Goal: Task Accomplishment & Management: Use online tool/utility

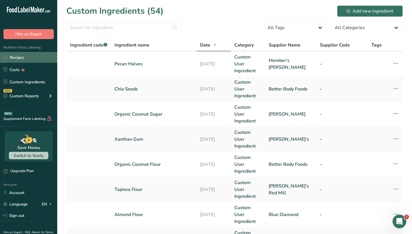
click at [24, 60] on link "Recipes" at bounding box center [28, 57] width 57 height 11
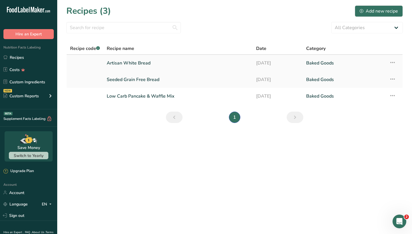
click at [236, 60] on link "Artisan White Bread" at bounding box center [178, 63] width 142 height 12
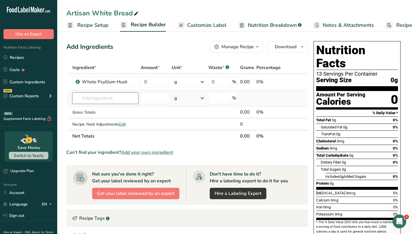
click at [115, 97] on input "text" at bounding box center [105, 98] width 66 height 11
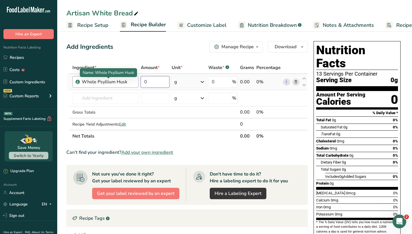
drag, startPoint x: 157, startPoint y: 82, endPoint x: 127, endPoint y: 82, distance: 30.0
click at [127, 82] on tr "Whole Psyllium Husk 0 g Weight Units g kg mg See more Volume Units l Volume uni…" at bounding box center [187, 82] width 241 height 16
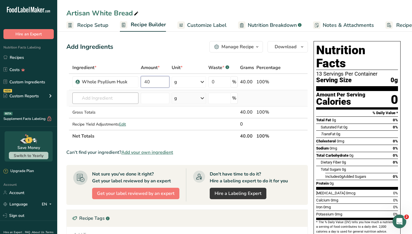
type input "40"
click at [98, 98] on div "Ingredient * Amount * Unit * Waste * .a-a{fill:#347362;}.b-a{fill:#fff;} Grams …" at bounding box center [186, 102] width 241 height 81
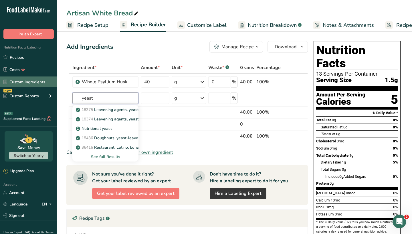
type input "yeast"
click at [27, 85] on link "Custom Ingredients" at bounding box center [28, 82] width 57 height 11
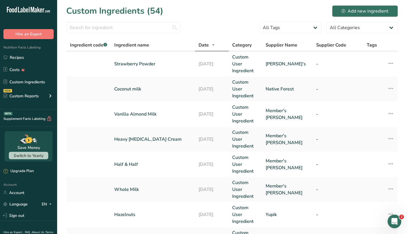
click at [360, 9] on div "Add new ingredient" at bounding box center [365, 11] width 47 height 7
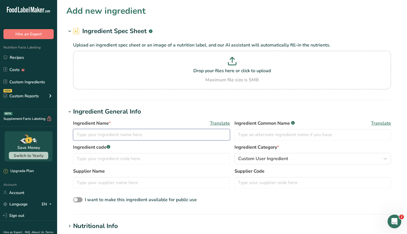
click at [127, 134] on input "text" at bounding box center [151, 134] width 157 height 11
type input "Yeast"
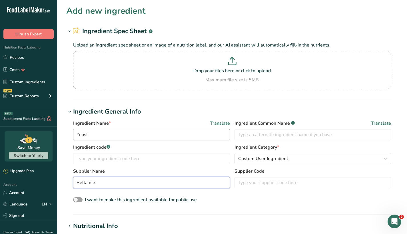
type input "Bellarise"
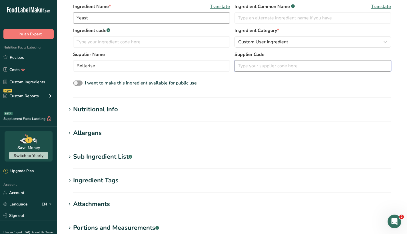
scroll to position [131, 0]
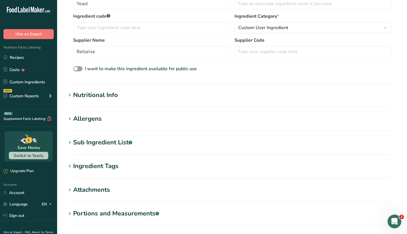
click at [71, 96] on icon at bounding box center [69, 95] width 5 height 8
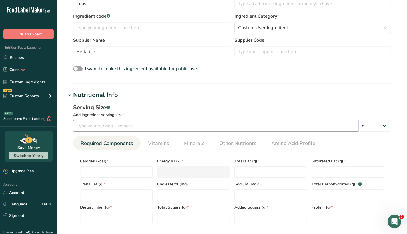
click at [121, 126] on input "number" at bounding box center [216, 125] width 286 height 11
type input "100"
click at [113, 172] on input "number" at bounding box center [116, 172] width 73 height 11
type input "3"
type KJ "12.6"
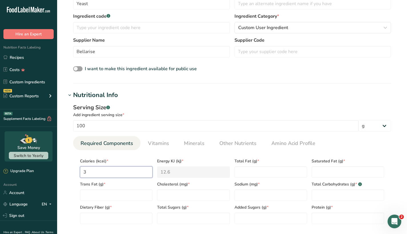
type input "37"
type KJ "154.8"
type input "371"
type KJ "1552.3"
type input "371"
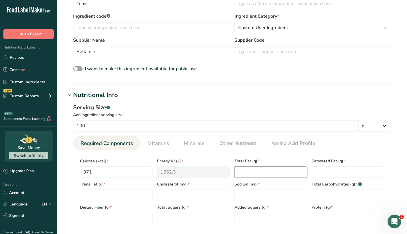
click at [266, 171] on Fat "number" at bounding box center [271, 172] width 73 height 11
type Fat "6"
click at [324, 172] on Fat "number" at bounding box center [348, 172] width 73 height 11
type Fat "1"
click at [257, 196] on input "number" at bounding box center [271, 195] width 73 height 11
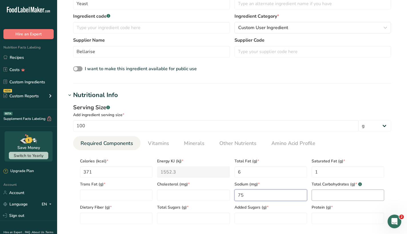
type input "75"
click at [332, 196] on Carbohydrates "number" at bounding box center [348, 195] width 73 height 11
type Carbohydrates "35"
click at [134, 220] on Fiber "number" at bounding box center [116, 218] width 73 height 11
type Fiber "14"
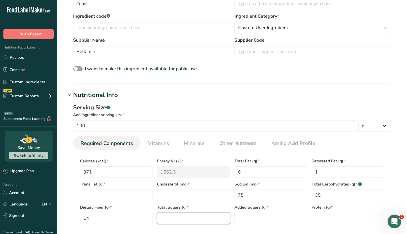
click at [214, 219] on Sugars "number" at bounding box center [193, 218] width 73 height 11
click at [326, 217] on input "number" at bounding box center [348, 218] width 73 height 11
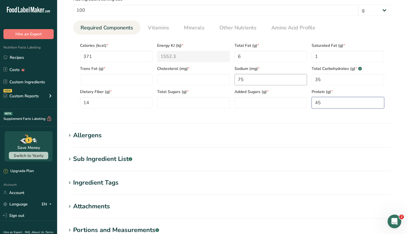
scroll to position [248, 0]
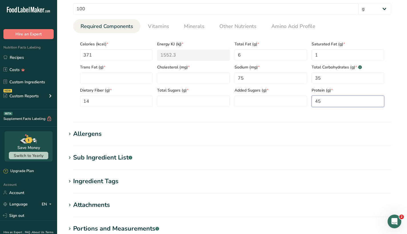
type input "45"
click at [125, 130] on h1 "Allergens" at bounding box center [232, 134] width 332 height 9
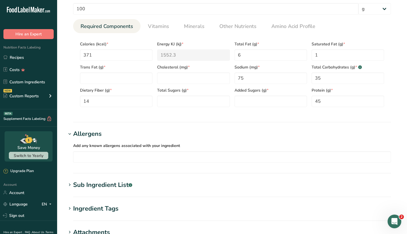
click at [90, 186] on div "Sub Ingredient List .a-a{fill:#347362;}.b-a{fill:#fff;}" at bounding box center [102, 185] width 59 height 9
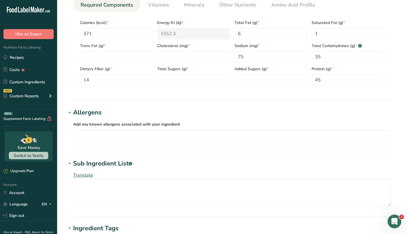
scroll to position [274, 0]
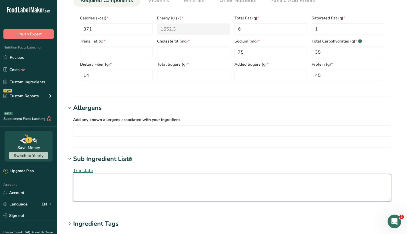
paste textarea "Natural Yeast (Saccharomyces Cerevisiae), Sorbitan Monostearate, [MEDICAL_DATA]"
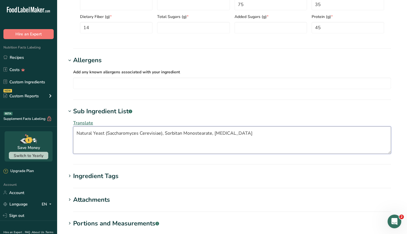
scroll to position [377, 0]
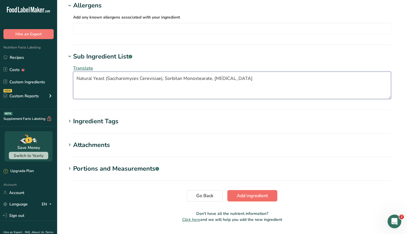
type textarea "Natural Yeast (Saccharomyces Cerevisiae), Sorbitan Monostearate, [MEDICAL_DATA]"
click at [249, 199] on span "Add ingredient" at bounding box center [252, 196] width 31 height 7
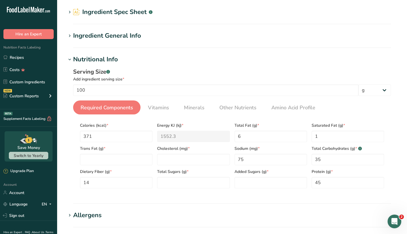
scroll to position [20, 0]
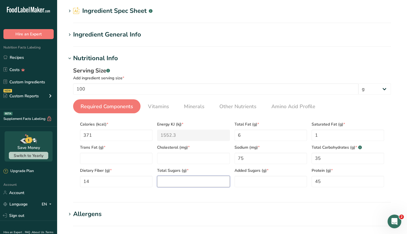
click at [198, 180] on Sugars "number" at bounding box center [193, 181] width 73 height 11
type Sugars "0"
click at [184, 156] on input "number" at bounding box center [193, 158] width 73 height 11
type input "0"
click at [118, 163] on Fat "number" at bounding box center [116, 158] width 73 height 11
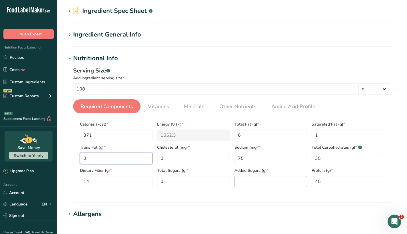
type Fat "0"
click at [269, 182] on Sugars "number" at bounding box center [271, 181] width 73 height 11
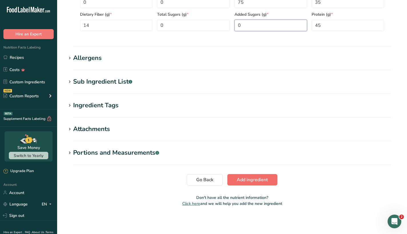
type Sugars "0"
click at [260, 180] on span "Add ingredient" at bounding box center [252, 180] width 31 height 7
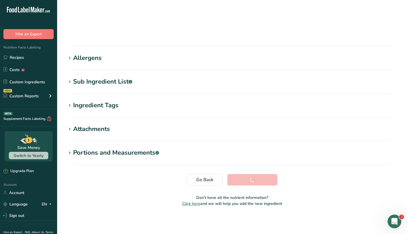
scroll to position [44, 0]
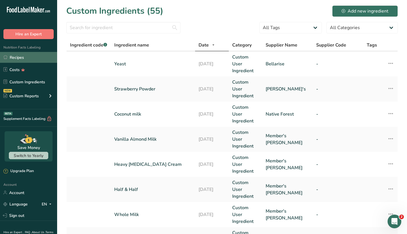
click at [37, 55] on link "Recipes" at bounding box center [28, 57] width 57 height 11
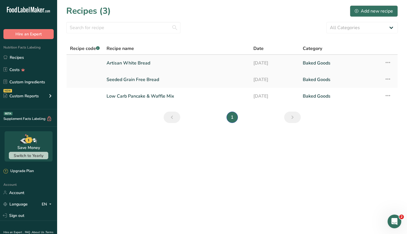
click at [142, 63] on link "Artisan White Bread" at bounding box center [177, 63] width 140 height 12
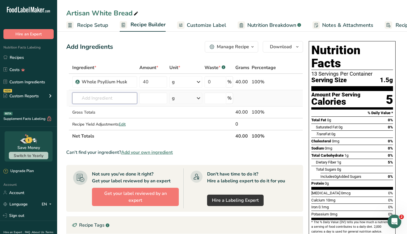
click at [96, 101] on input "text" at bounding box center [104, 98] width 65 height 11
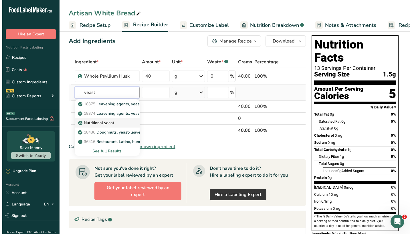
scroll to position [8, 0]
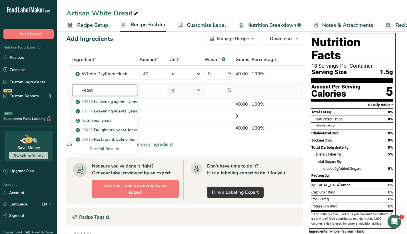
type input "yeast"
click at [111, 149] on div "See full Results" at bounding box center [105, 149] width 56 height 6
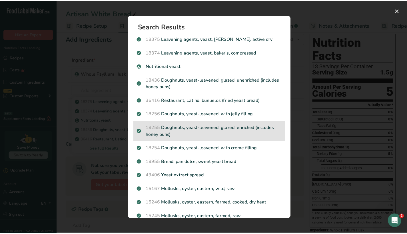
scroll to position [0, 0]
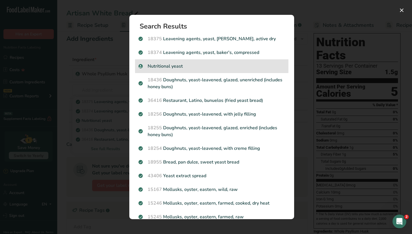
click at [201, 70] on div "Nutritional yeast" at bounding box center [211, 66] width 153 height 14
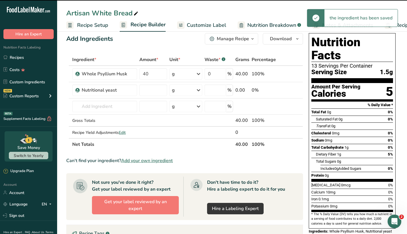
type input "0"
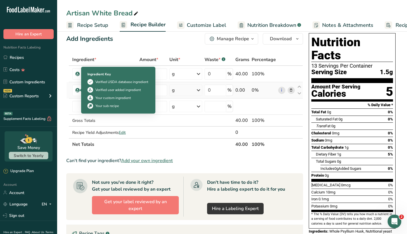
click at [78, 91] on icon at bounding box center [77, 90] width 3 height 5
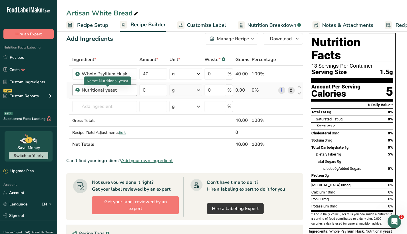
click at [101, 91] on div "Nutritional yeast" at bounding box center [108, 90] width 52 height 7
drag, startPoint x: 118, startPoint y: 92, endPoint x: 112, endPoint y: 91, distance: 6.1
click at [113, 91] on div "Nutritional yeast" at bounding box center [108, 90] width 52 height 7
click at [118, 92] on div "Nutritional yeast" at bounding box center [108, 90] width 52 height 7
click at [135, 161] on span "Add your own ingredient" at bounding box center [147, 161] width 52 height 7
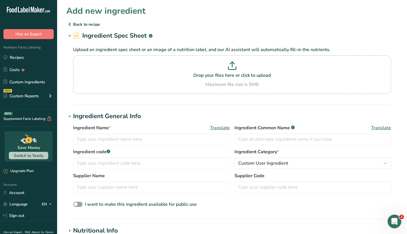
click at [69, 25] on icon at bounding box center [69, 24] width 7 height 10
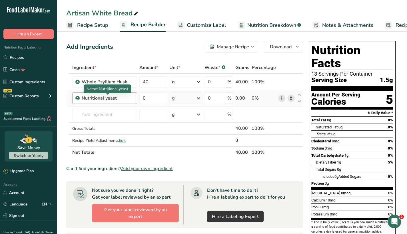
click at [122, 100] on div "Nutritional yeast" at bounding box center [108, 98] width 52 height 7
click at [123, 100] on div "Nutritional yeast" at bounding box center [108, 98] width 52 height 7
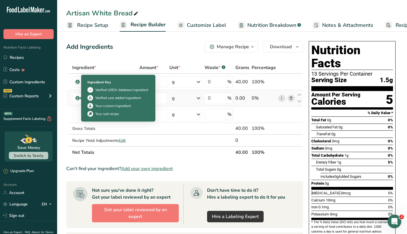
drag, startPoint x: 123, startPoint y: 98, endPoint x: 79, endPoint y: 98, distance: 44.3
click at [79, 98] on td "Nutritional yeast" at bounding box center [104, 98] width 67 height 16
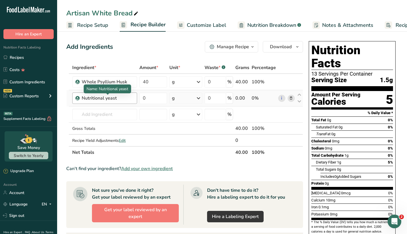
click at [121, 97] on div "Nutritional yeast" at bounding box center [108, 98] width 52 height 7
click at [292, 96] on icon at bounding box center [291, 99] width 4 height 6
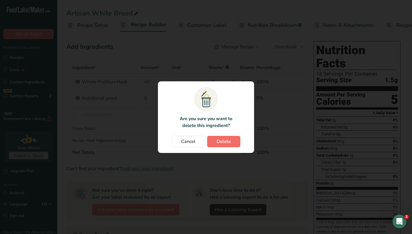
click at [219, 144] on span "Delete" at bounding box center [223, 141] width 14 height 7
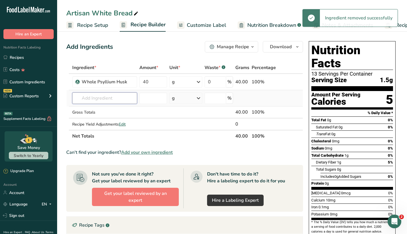
click at [106, 97] on input "text" at bounding box center [104, 98] width 65 height 11
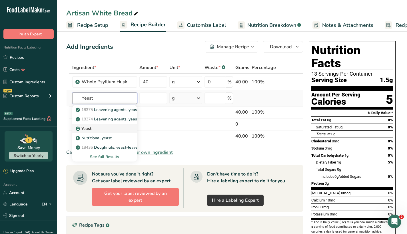
type input "Yeast"
click at [108, 128] on div "Yeast" at bounding box center [100, 129] width 47 height 6
type input "Yeast"
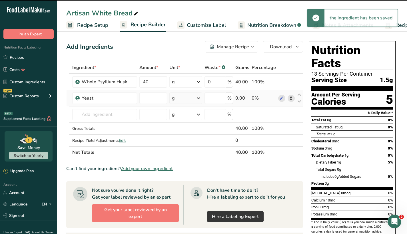
type input "0"
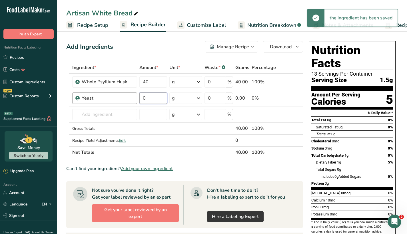
drag, startPoint x: 151, startPoint y: 98, endPoint x: 135, endPoint y: 98, distance: 15.7
click at [135, 98] on tr "Yeast 0 g Weight Units g kg mg See more Volume Units l Volume units require a d…" at bounding box center [185, 98] width 236 height 16
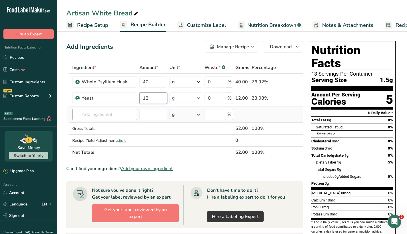
type input "12"
click at [116, 112] on div "Ingredient * Amount * Unit * Waste * .a-a{fill:#347362;}.b-a{fill:#fff;} Grams …" at bounding box center [184, 110] width 237 height 97
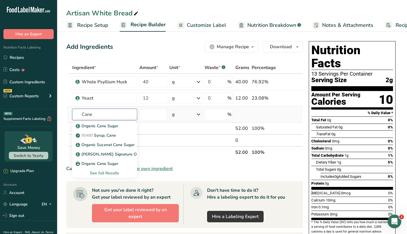
drag, startPoint x: 120, startPoint y: 116, endPoint x: 73, endPoint y: 113, distance: 46.4
click at [73, 114] on input "Cane" at bounding box center [104, 114] width 65 height 11
type input "Organic Cane"
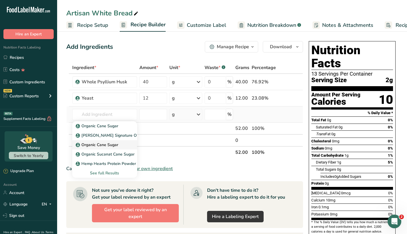
click at [93, 142] on p "Organic Cane Sugar" at bounding box center [97, 145] width 41 height 6
type input "Organic Cane Sugar"
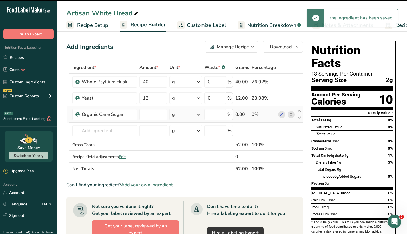
type input "0"
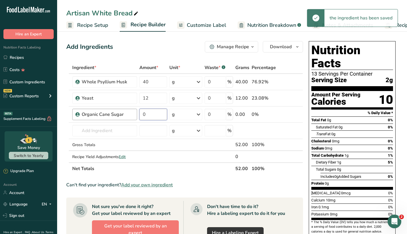
drag, startPoint x: 151, startPoint y: 115, endPoint x: 136, endPoint y: 115, distance: 14.9
click at [136, 115] on tr "Organic Cane Sugar 0 g Weight Units g kg mg See more Volume Units l Volume unit…" at bounding box center [185, 115] width 236 height 16
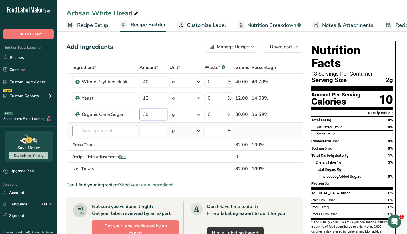
type input "30"
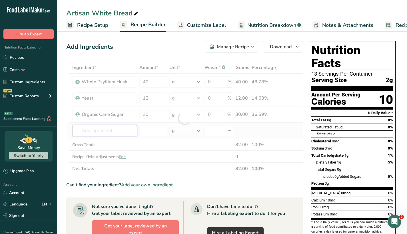
click at [120, 132] on div "Ingredient * Amount * Unit * Waste * .a-a{fill:#347362;}.b-a{fill:#fff;} Grams …" at bounding box center [184, 118] width 237 height 113
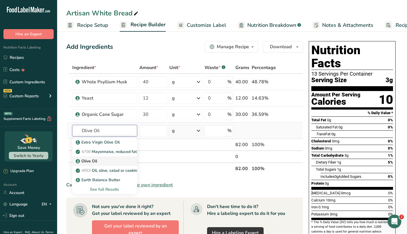
type input "Olive Oil"
click at [116, 159] on div "Olive Oil" at bounding box center [100, 161] width 47 height 6
type input "Olive Oil"
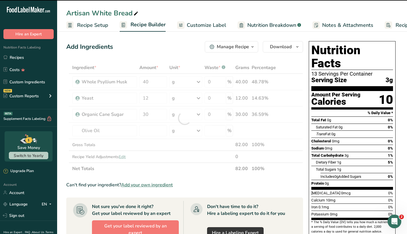
type input "0"
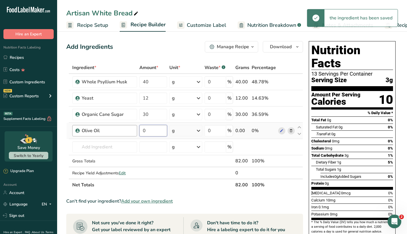
drag, startPoint x: 157, startPoint y: 133, endPoint x: 134, endPoint y: 131, distance: 23.8
click at [134, 131] on tr "Olive Oil 0 g Weight Units g kg mg See more Volume Units l Volume units require…" at bounding box center [185, 131] width 236 height 16
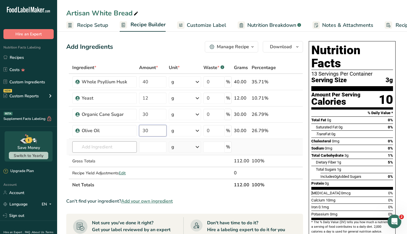
type input "30"
click at [122, 146] on div "Ingredient * Amount * Unit * Waste * .a-a{fill:#347362;}.b-a{fill:#fff;} Grams …" at bounding box center [184, 127] width 237 height 130
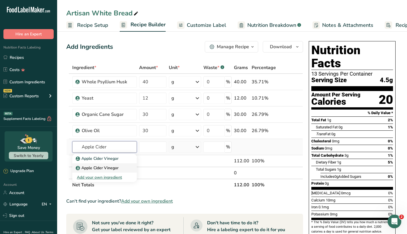
type input "Apple Cider"
click at [119, 166] on div "Apple Cider Vinegar" at bounding box center [100, 168] width 46 height 6
type input "Apple Cider Vinegar"
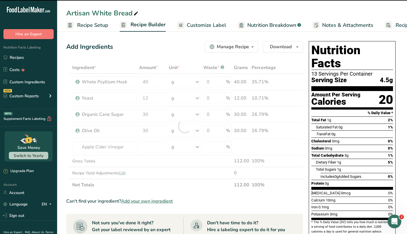
type input "0"
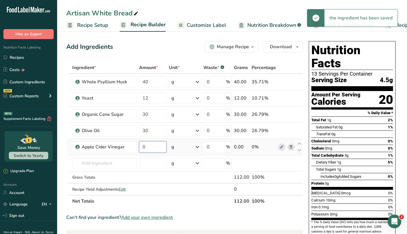
drag, startPoint x: 150, startPoint y: 148, endPoint x: 138, endPoint y: 148, distance: 12.3
click at [138, 148] on tr "Apple Cider Vinegar 0 g Weight Units g kg mg See more Volume Units l Volume uni…" at bounding box center [185, 147] width 236 height 16
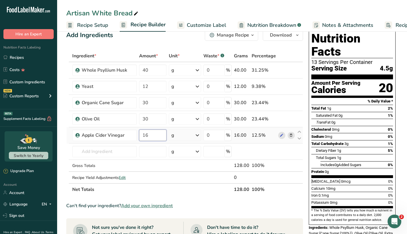
scroll to position [12, 0]
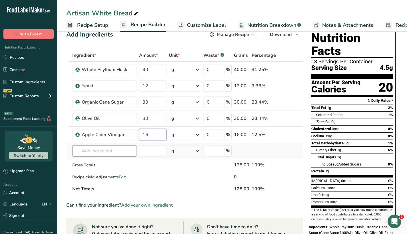
type input "16"
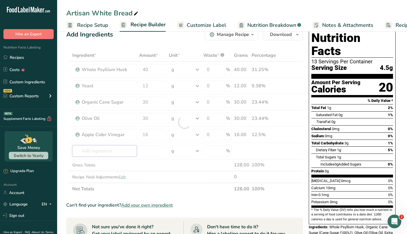
click at [122, 151] on div "Ingredient * Amount * Unit * Waste * .a-a{fill:#347362;}.b-a{fill:#fff;} Grams …" at bounding box center [184, 122] width 237 height 146
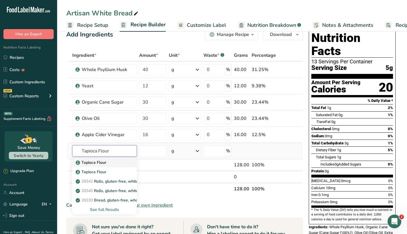
type input "Tapioca Flour"
drag, startPoint x: 116, startPoint y: 167, endPoint x: 115, endPoint y: 171, distance: 3.6
click at [115, 171] on div "Tapioca Flour Tapioca Flour 28342 Rolls, gluten-free, white, made with brown ri…" at bounding box center [104, 186] width 65 height 57
click at [102, 171] on p "Tapioca Flour" at bounding box center [91, 172] width 29 height 6
type input "Tapioca Flour"
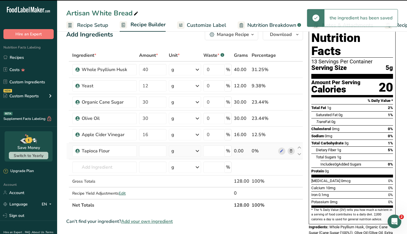
type input "0"
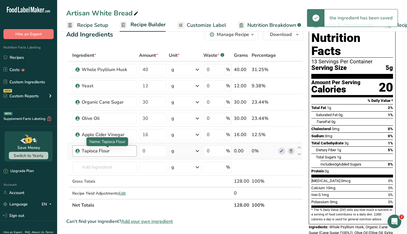
click at [115, 150] on div "Tapioca Flour" at bounding box center [108, 151] width 52 height 7
click at [109, 152] on div "Tapioca Flour" at bounding box center [108, 151] width 52 height 7
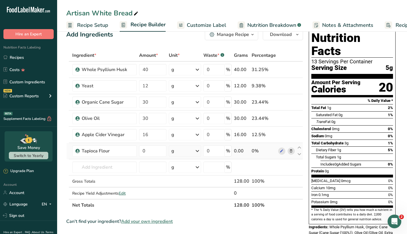
click at [291, 151] on icon at bounding box center [291, 151] width 4 height 6
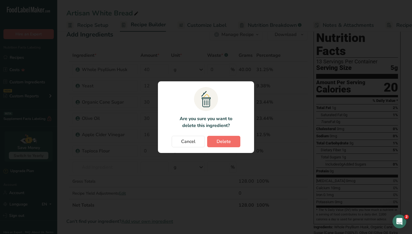
click at [216, 140] on button "Delete" at bounding box center [223, 141] width 33 height 11
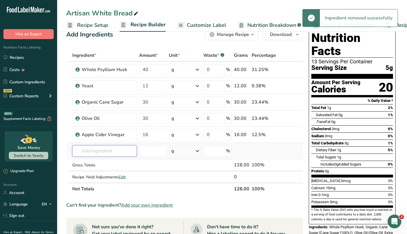
click at [109, 152] on input "text" at bounding box center [104, 151] width 65 height 11
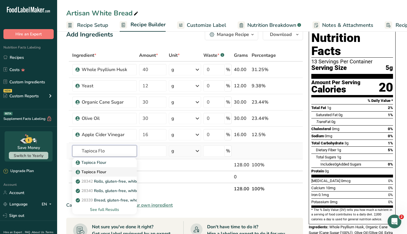
type input "Tapioca Flo"
click at [108, 171] on div "Tapioca Flour" at bounding box center [100, 172] width 46 height 6
type input "Tapioca Flour"
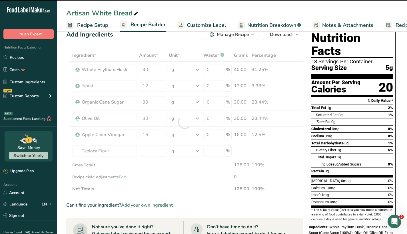
type input "0"
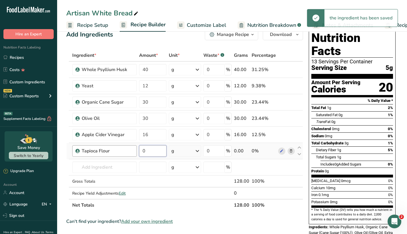
drag, startPoint x: 150, startPoint y: 151, endPoint x: 134, endPoint y: 151, distance: 16.0
click at [134, 151] on tr "Tapioca Flour 0 g Weight Units g kg mg See more Volume Units l Volume units req…" at bounding box center [185, 151] width 236 height 16
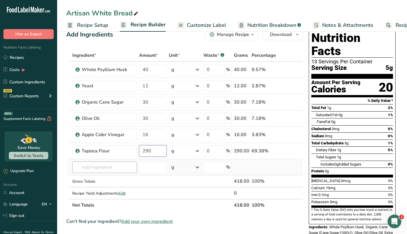
type input "290"
click at [111, 168] on div "Ingredient * Amount * Unit * Waste * .a-a{fill:#347362;}.b-a{fill:#fff;} Grams …" at bounding box center [184, 130] width 237 height 162
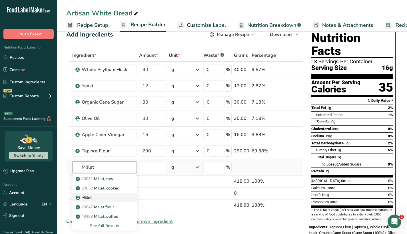
type input "Millet"
click at [107, 196] on div "Millet" at bounding box center [100, 198] width 46 height 6
type input "Millet"
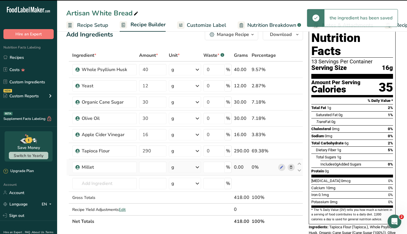
type input "0"
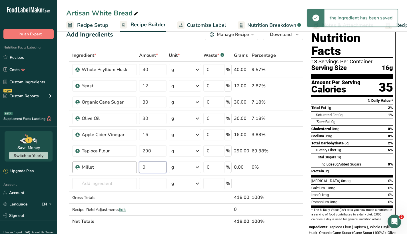
drag, startPoint x: 151, startPoint y: 166, endPoint x: 136, endPoint y: 166, distance: 15.2
click at [136, 166] on tr "Millet 0 g Weight Units g kg mg See more Volume Units l Volume units require a …" at bounding box center [185, 168] width 236 height 16
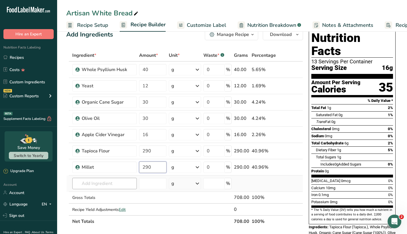
type input "290"
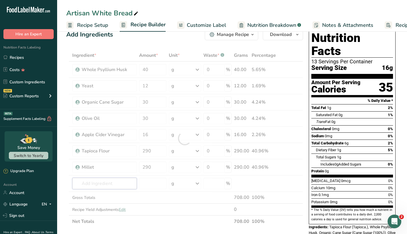
click at [122, 183] on div "Ingredient * Amount * Unit * Waste * .a-a{fill:#347362;}.b-a{fill:#fff;} Grams …" at bounding box center [184, 138] width 237 height 178
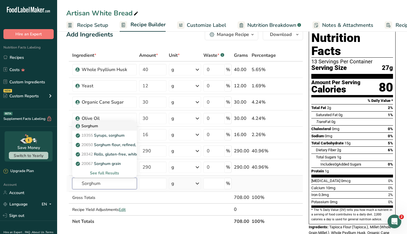
type input "Sorghum"
click at [121, 126] on div "Sorghum" at bounding box center [100, 126] width 46 height 6
type input "Sorghum"
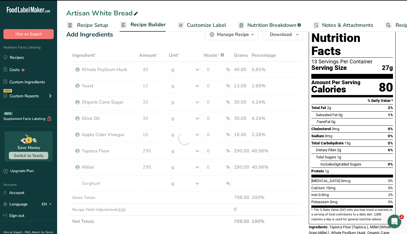
type input "0"
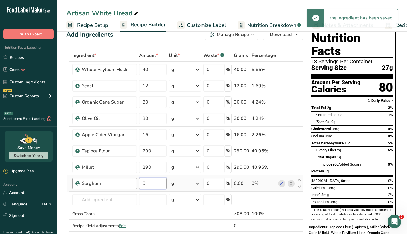
drag, startPoint x: 153, startPoint y: 183, endPoint x: 136, endPoint y: 183, distance: 17.2
click at [136, 183] on tr "Sorghum 0 g Weight Units g kg mg See more Volume Units l Volume units require a…" at bounding box center [185, 184] width 236 height 16
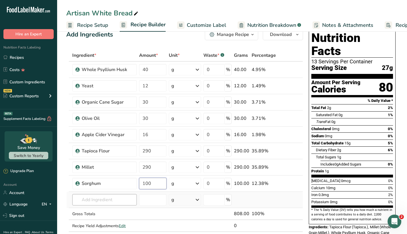
type input "100"
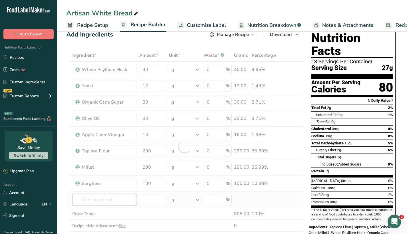
click at [112, 202] on div "Ingredient * Amount * Unit * Waste * .a-a{fill:#347362;}.b-a{fill:#fff;} Grams …" at bounding box center [184, 146] width 237 height 195
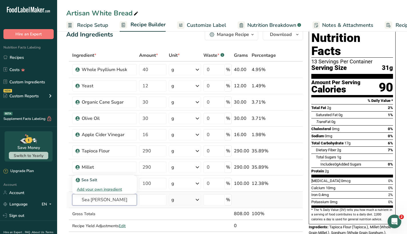
drag, startPoint x: 98, startPoint y: 199, endPoint x: 73, endPoint y: 199, distance: 25.4
click at [73, 199] on input "Sea [PERSON_NAME]" at bounding box center [104, 199] width 65 height 11
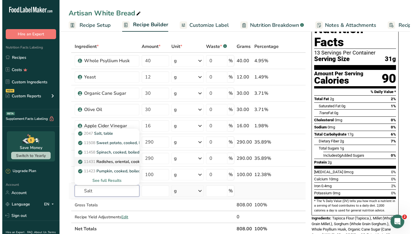
scroll to position [22, 0]
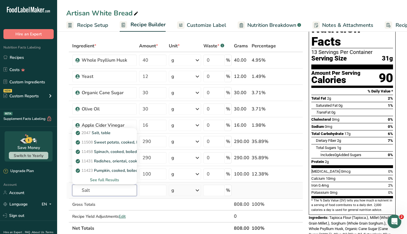
type input "Salt"
click at [100, 181] on div "See full Results" at bounding box center [104, 180] width 55 height 6
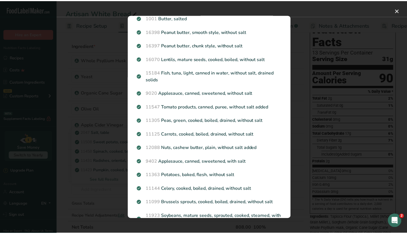
scroll to position [159, 0]
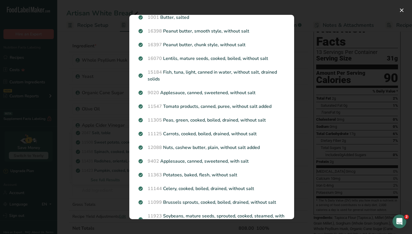
click at [114, 183] on div "Search results modal" at bounding box center [206, 117] width 412 height 234
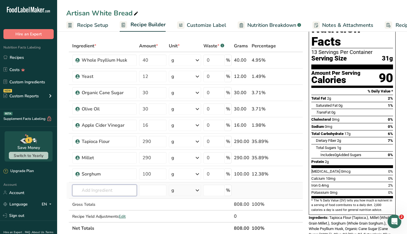
click at [103, 191] on input "text" at bounding box center [104, 190] width 65 height 11
type input "Sea Salt"
click at [108, 171] on div "Sea Salt" at bounding box center [100, 171] width 46 height 6
type input "Sea Salt"
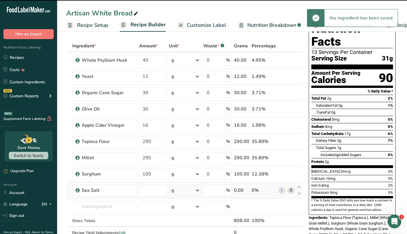
type input "0"
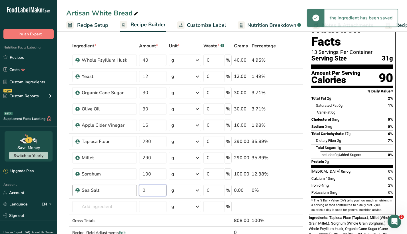
drag, startPoint x: 154, startPoint y: 188, endPoint x: 127, endPoint y: 188, distance: 27.2
click at [127, 188] on tr "Sea Salt 0 g Weight Units g kg mg See more Volume Units l Volume units require …" at bounding box center [185, 191] width 236 height 16
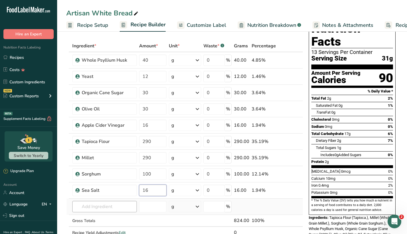
type input "16"
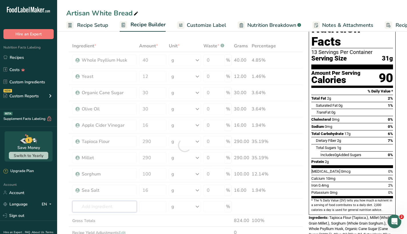
click at [100, 207] on div "Ingredient * Amount * Unit * Waste * .a-a{fill:#347362;}.b-a{fill:#fff;} Grams …" at bounding box center [184, 145] width 237 height 211
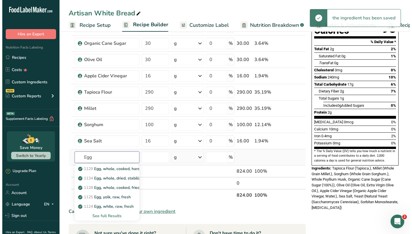
scroll to position [79, 0]
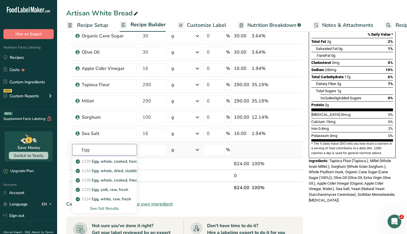
type input "Egg"
click at [106, 210] on div "See full Results" at bounding box center [104, 209] width 55 height 6
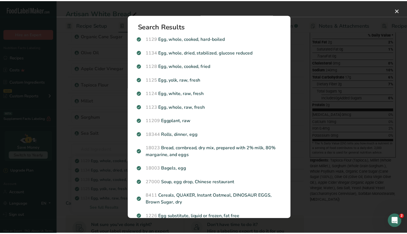
scroll to position [0, 0]
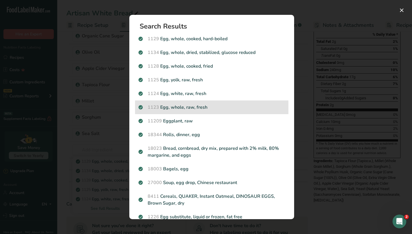
click at [193, 110] on p "1123 Egg, whole, raw, fresh" at bounding box center [211, 107] width 146 height 7
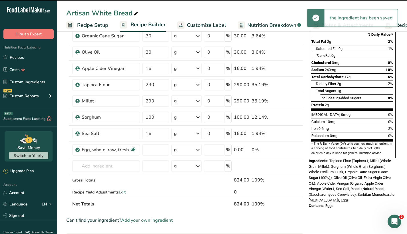
type input "0"
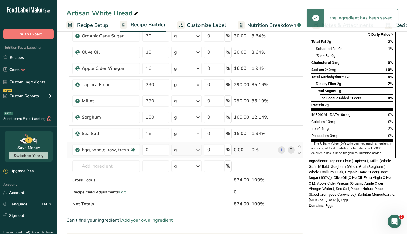
click at [185, 150] on div "g" at bounding box center [187, 149] width 30 height 11
click at [186, 169] on div "1 large" at bounding box center [199, 169] width 48 height 8
drag, startPoint x: 162, startPoint y: 149, endPoint x: 134, endPoint y: 149, distance: 28.6
click at [134, 149] on tr "Egg, whole, raw, fresh Gluten free Vegetarian Soy free 0 large Portions 1 large…" at bounding box center [185, 150] width 236 height 16
type input "1"
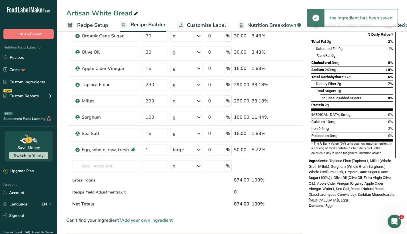
click at [305, 188] on div "Add Ingredients Manage Recipe Delete Recipe Duplicate Recipe Scale Recipe Save …" at bounding box center [186, 193] width 240 height 466
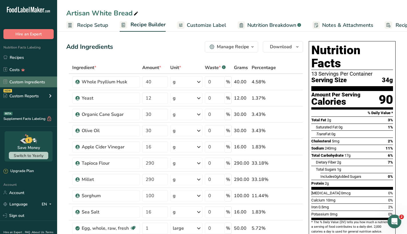
click at [36, 82] on link "Custom Ingredients" at bounding box center [28, 82] width 57 height 11
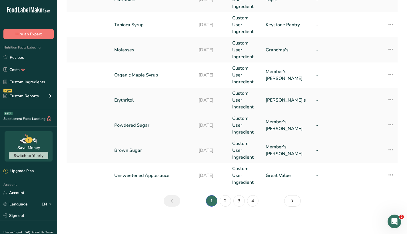
scroll to position [240, 0]
click at [166, 126] on link "Powdered Sugar" at bounding box center [152, 125] width 77 height 7
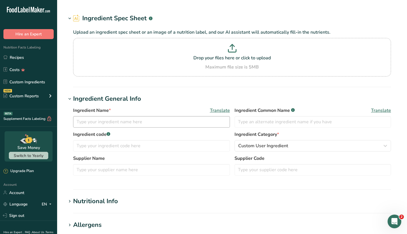
type input "Powdered Sugar"
type input "Member's [PERSON_NAME]"
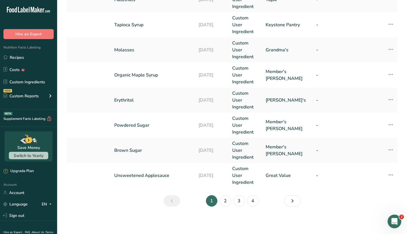
scroll to position [240, 0]
click at [228, 202] on link "2" at bounding box center [225, 201] width 11 height 11
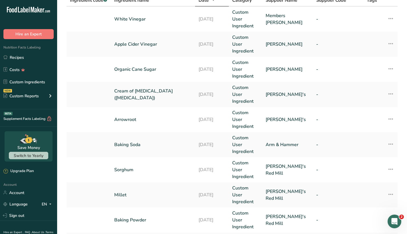
scroll to position [45, 0]
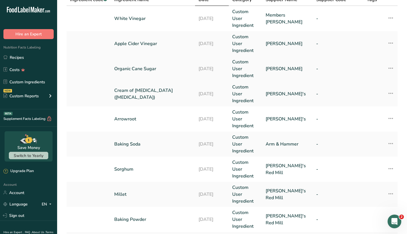
click at [166, 69] on link "Organic Cane Sugar" at bounding box center [152, 68] width 77 height 7
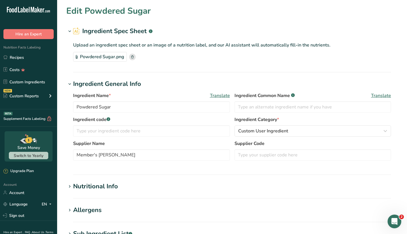
type input "Organic Cane Sugar"
type input "[PERSON_NAME]"
type textarea "Cane Sugar (100%)"
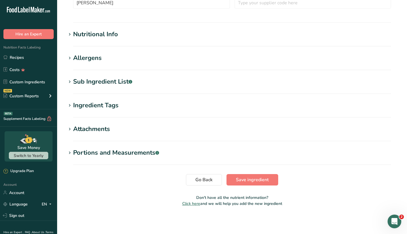
scroll to position [152, 0]
click at [73, 80] on span at bounding box center [69, 82] width 7 height 7
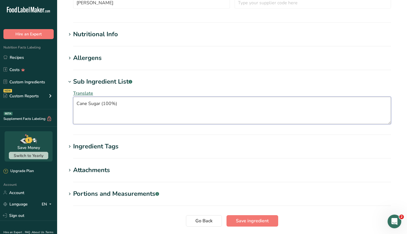
drag, startPoint x: 128, startPoint y: 108, endPoint x: 62, endPoint y: 107, distance: 65.5
click at [62, 107] on section "Edit Organic Cane Sugar Ingredient Spec Sheet .a-a{fill:#347362;}.b-a{fill:#fff…" at bounding box center [232, 53] width 350 height 410
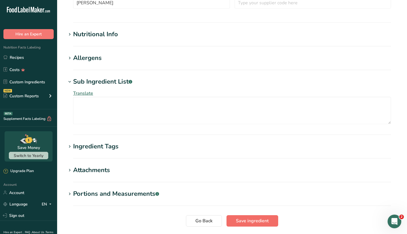
click at [249, 220] on span "Save ingredient" at bounding box center [252, 221] width 33 height 7
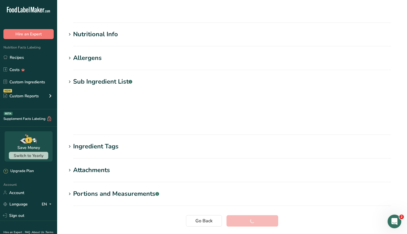
scroll to position [44, 0]
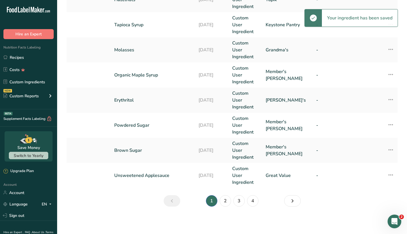
scroll to position [240, 0]
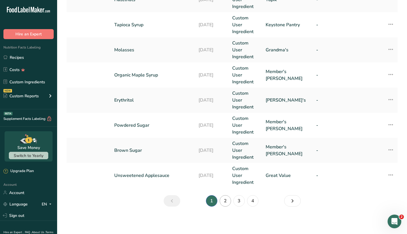
click at [226, 202] on link "2" at bounding box center [225, 201] width 11 height 11
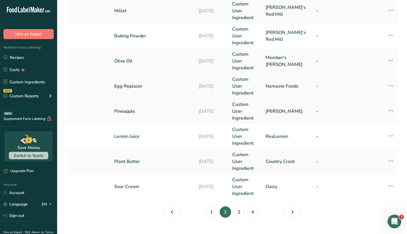
scroll to position [226, 0]
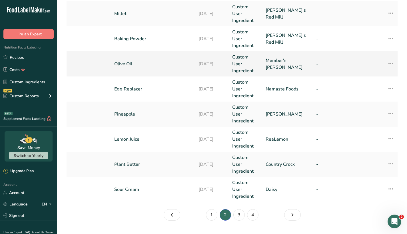
click at [152, 69] on td "Olive Oil" at bounding box center [153, 63] width 84 height 25
click at [132, 62] on link "Olive Oil" at bounding box center [152, 64] width 77 height 7
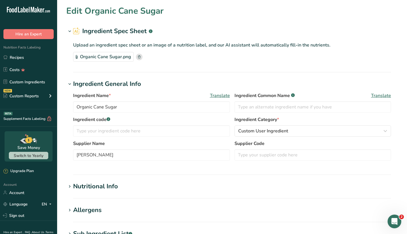
type input "Olive Oil"
type input "Member's [PERSON_NAME]"
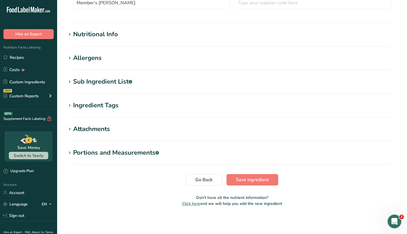
scroll to position [180, 0]
click at [142, 81] on h1 "Sub Ingredient List .a-a{fill:#347362;}.b-a{fill:#fff;}" at bounding box center [232, 81] width 332 height 9
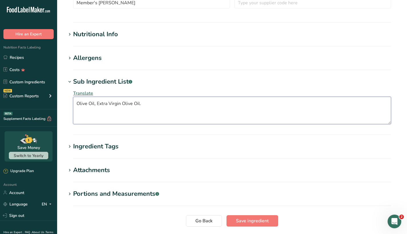
drag, startPoint x: 151, startPoint y: 103, endPoint x: 65, endPoint y: 102, distance: 85.8
click at [65, 102] on section "Edit Olive Oil Ingredient Spec Sheet .a-a{fill:#347362;}.b-a{fill:#fff;} Upload…" at bounding box center [232, 38] width 350 height 437
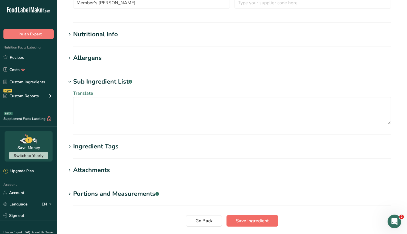
click at [246, 225] on button "Save ingredient" at bounding box center [253, 221] width 52 height 11
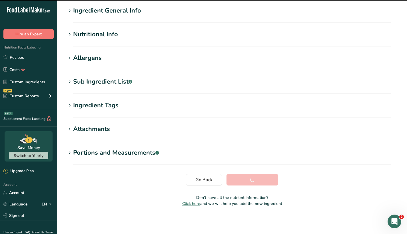
scroll to position [44, 0]
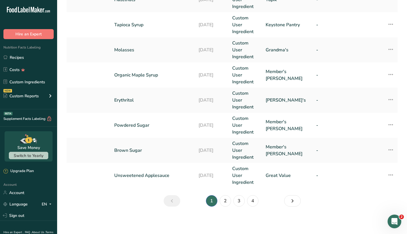
scroll to position [240, 0]
click at [226, 201] on link "2" at bounding box center [225, 201] width 11 height 11
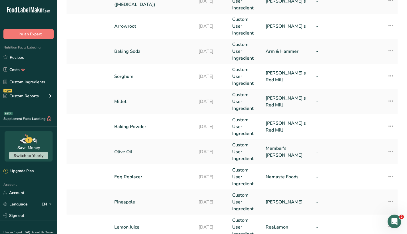
scroll to position [138, 0]
click at [138, 103] on link "Millet" at bounding box center [152, 102] width 77 height 7
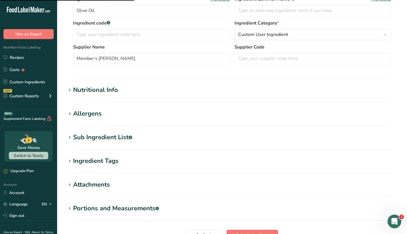
scroll to position [87, 0]
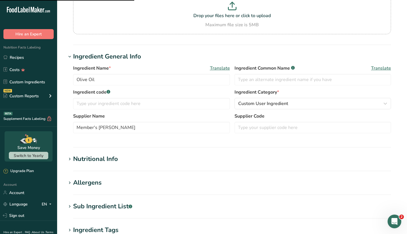
type input "Millet"
type input "[PERSON_NAME]'s Red Mill"
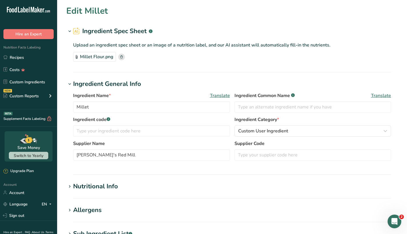
scroll to position [0, 0]
click at [121, 104] on input "Millet" at bounding box center [151, 107] width 157 height 11
click at [97, 105] on input "Millet" at bounding box center [151, 107] width 157 height 11
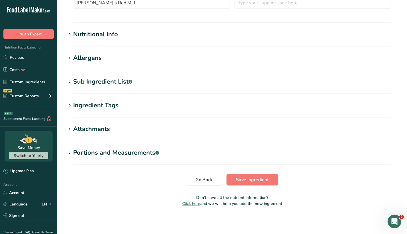
scroll to position [152, 0]
type input "Millet Flour"
click at [69, 82] on icon at bounding box center [69, 82] width 5 height 8
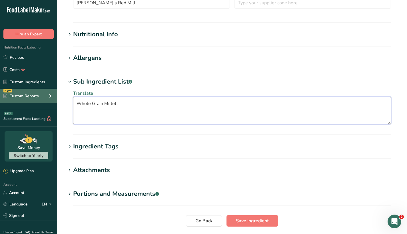
drag, startPoint x: 122, startPoint y: 104, endPoint x: 57, endPoint y: 100, distance: 65.6
click at [57, 100] on div ".a-20{fill:#fff;} Hire an Expert Nutrition Facts Labeling Recipes Costs Custom …" at bounding box center [203, 62] width 407 height 428
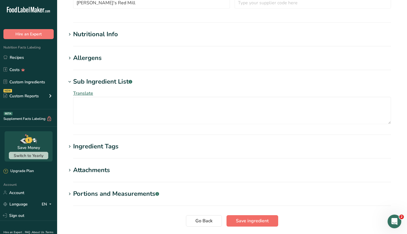
click at [249, 221] on span "Save ingredient" at bounding box center [252, 221] width 33 height 7
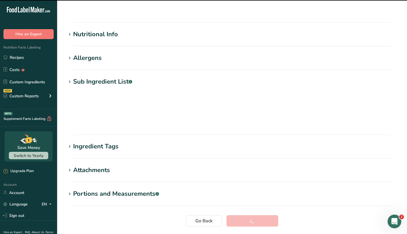
scroll to position [44, 0]
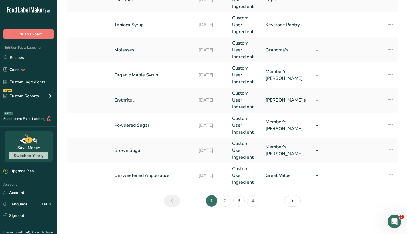
scroll to position [240, 0]
click at [228, 203] on link "2" at bounding box center [225, 201] width 11 height 11
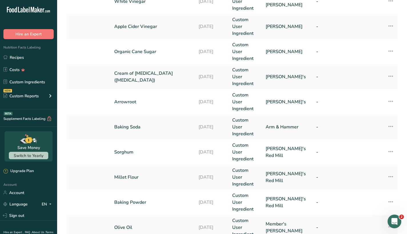
scroll to position [57, 0]
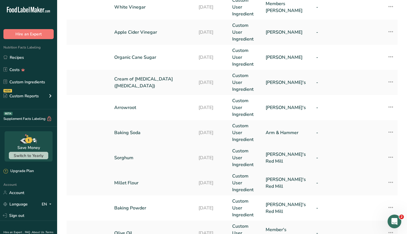
click at [152, 156] on link "Sorghum" at bounding box center [152, 158] width 77 height 7
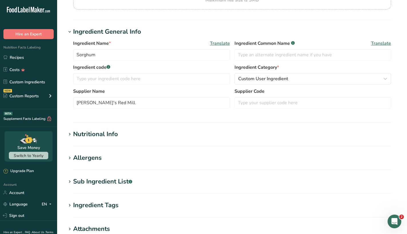
scroll to position [58, 0]
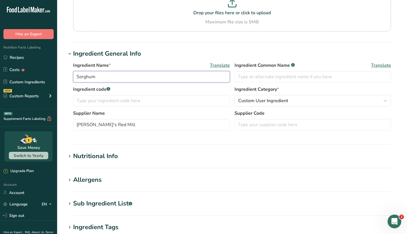
click at [146, 75] on input "Sorghum" at bounding box center [151, 76] width 157 height 11
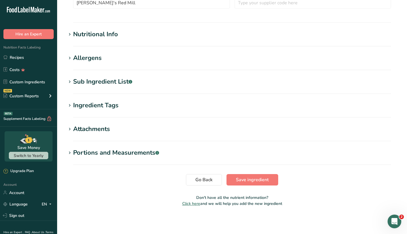
scroll to position [180, 0]
type input "Sorghum Flour"
click at [78, 82] on div "Sub Ingredient List .a-a{fill:#347362;}.b-a{fill:#fff;}" at bounding box center [102, 81] width 59 height 9
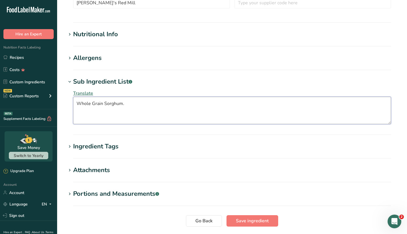
drag, startPoint x: 130, startPoint y: 105, endPoint x: 64, endPoint y: 101, distance: 65.3
click at [64, 101] on section "Edit Sorghum Flour Ingredient Spec Sheet .a-a{fill:#347362;}.b-a{fill:#fff;} Up…" at bounding box center [232, 38] width 350 height 437
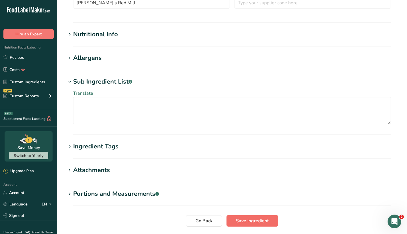
click at [249, 220] on span "Save ingredient" at bounding box center [252, 221] width 33 height 7
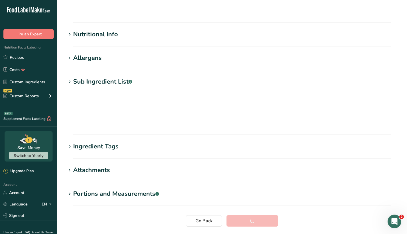
scroll to position [44, 0]
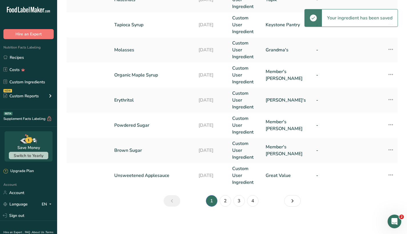
scroll to position [240, 0]
click at [226, 199] on link "2" at bounding box center [225, 201] width 11 height 11
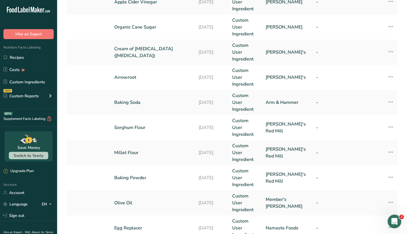
scroll to position [85, 0]
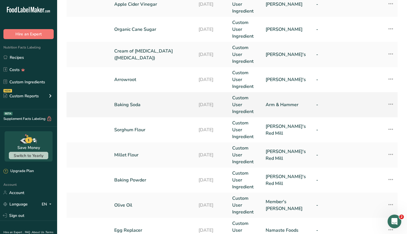
click at [164, 107] on link "Baking Soda" at bounding box center [152, 105] width 77 height 7
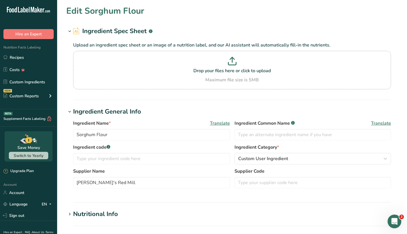
type input "Baking Soda"
type input "Arm & Hammer"
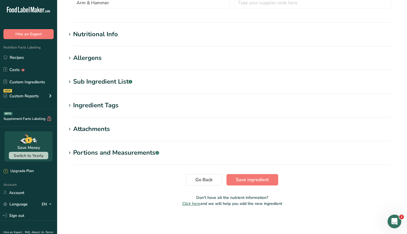
scroll to position [152, 0]
click at [104, 85] on div "Sub Ingredient List .a-a{fill:#347362;}.b-a{fill:#fff;}" at bounding box center [102, 81] width 59 height 9
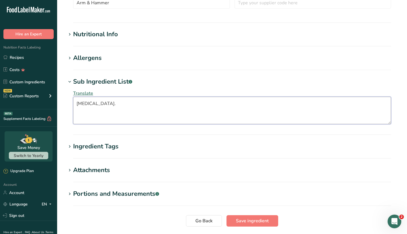
click at [136, 106] on textarea "[MEDICAL_DATA]." at bounding box center [232, 110] width 318 height 27
click at [117, 105] on textarea "[MEDICAL_DATA]." at bounding box center [232, 110] width 318 height 27
click at [122, 105] on textarea "[MEDICAL_DATA]." at bounding box center [232, 110] width 318 height 27
type textarea "[MEDICAL_DATA]"
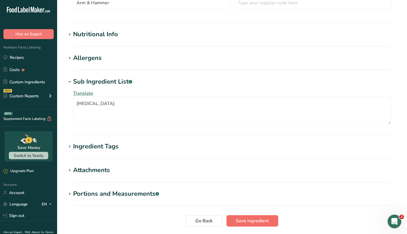
click at [252, 222] on span "Save ingredient" at bounding box center [252, 221] width 33 height 7
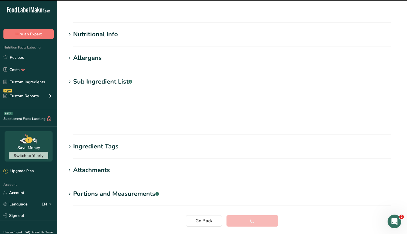
scroll to position [44, 0]
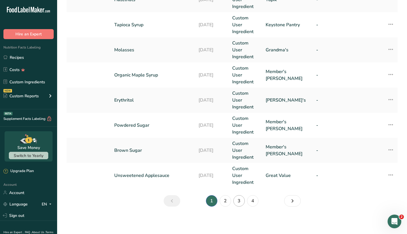
scroll to position [240, 0]
click at [240, 200] on link "3" at bounding box center [239, 201] width 11 height 11
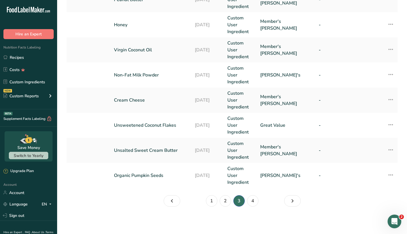
scroll to position [240, 0]
click at [254, 200] on link "4" at bounding box center [252, 201] width 11 height 11
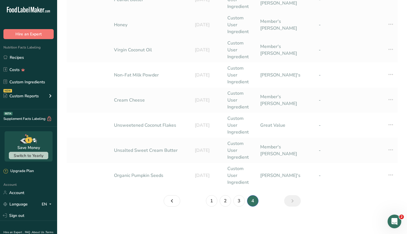
scroll to position [115, 0]
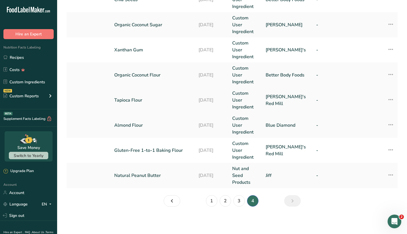
click at [169, 99] on link "Tapioca Flour" at bounding box center [152, 100] width 77 height 7
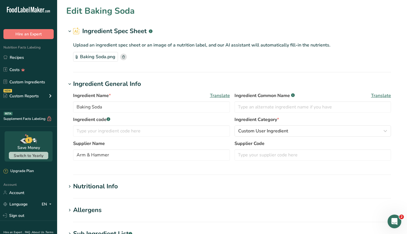
type input "Tapioca Flour"
type input "[PERSON_NAME]'s Red Mill"
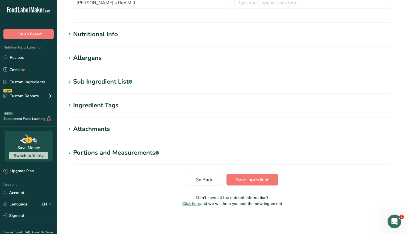
scroll to position [180, 0]
click at [141, 86] on h1 "Sub Ingredient List .a-a{fill:#347362;}.b-a{fill:#fff;}" at bounding box center [232, 81] width 332 height 9
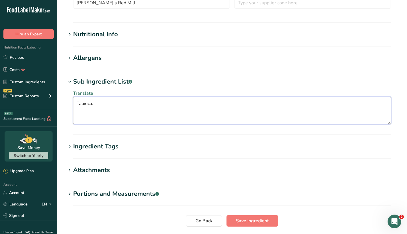
drag, startPoint x: 121, startPoint y: 103, endPoint x: 63, endPoint y: 103, distance: 58.3
click at [63, 103] on section "Edit Tapioca Flour Ingredient Spec Sheet .a-a{fill:#347362;}.b-a{fill:#fff;} Up…" at bounding box center [232, 38] width 350 height 437
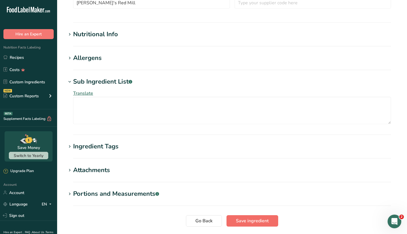
click at [256, 223] on span "Save ingredient" at bounding box center [252, 221] width 33 height 7
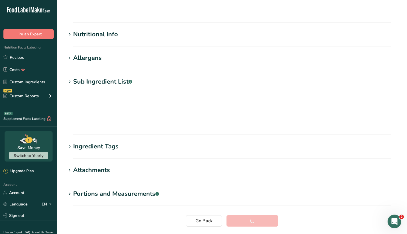
scroll to position [44, 0]
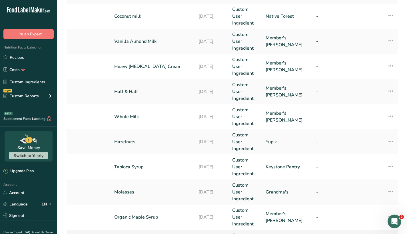
scroll to position [145, 0]
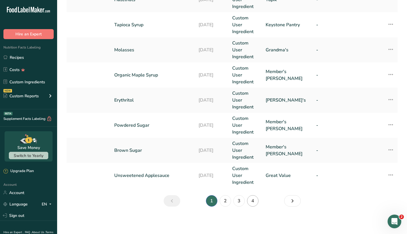
click at [255, 202] on link "4" at bounding box center [252, 201] width 11 height 11
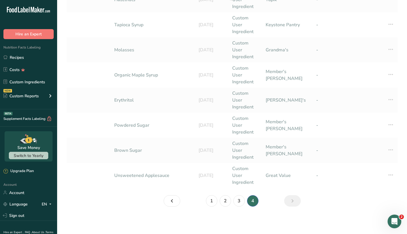
scroll to position [115, 0]
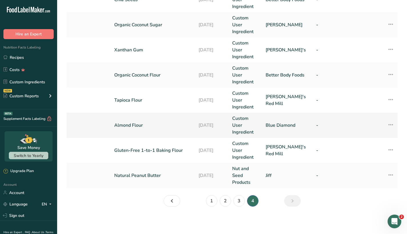
click at [217, 117] on td "[DATE]" at bounding box center [212, 125] width 34 height 25
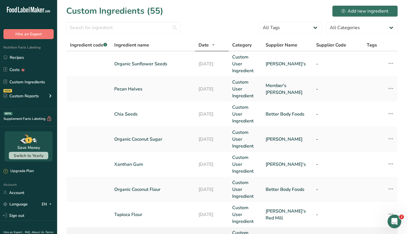
scroll to position [0, 0]
click at [27, 57] on link "Recipes" at bounding box center [28, 57] width 57 height 11
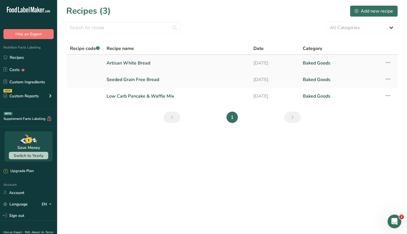
click at [219, 62] on link "Artisan White Bread" at bounding box center [177, 63] width 140 height 12
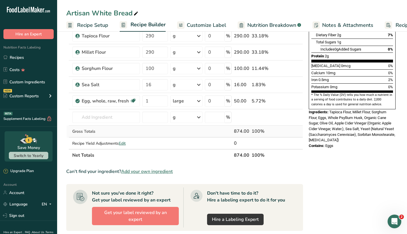
scroll to position [129, 0]
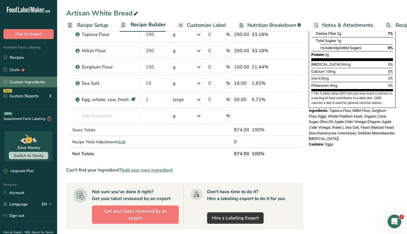
click at [43, 85] on link "Custom Ingredients" at bounding box center [28, 82] width 57 height 11
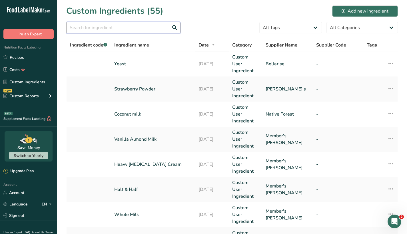
click at [129, 26] on input "text" at bounding box center [123, 27] width 114 height 11
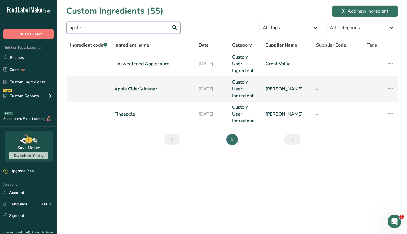
type input "apple"
click at [160, 83] on td "Apple Cider Vinegar" at bounding box center [153, 89] width 84 height 25
click at [152, 90] on link "Apple Cider Vinegar" at bounding box center [152, 89] width 77 height 7
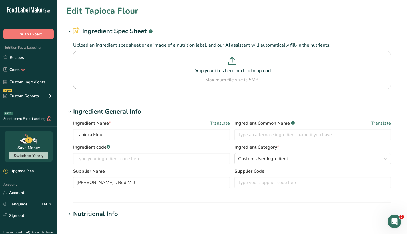
type input "Apple Cider Vinegar"
type input "[PERSON_NAME]"
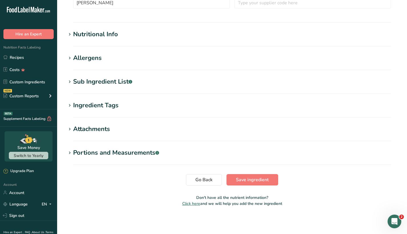
scroll to position [152, 0]
click at [109, 83] on div "Sub Ingredient List .a-a{fill:#347362;}.b-a{fill:#fff;}" at bounding box center [102, 81] width 59 height 9
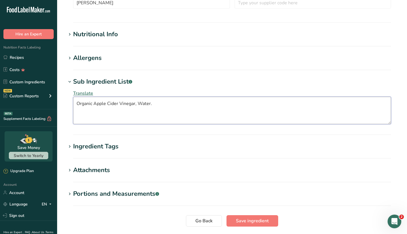
drag, startPoint x: 169, startPoint y: 106, endPoint x: 81, endPoint y: 99, distance: 88.3
click at [81, 99] on textarea "Organic Apple Cider Vinegar, Water." at bounding box center [232, 110] width 318 height 27
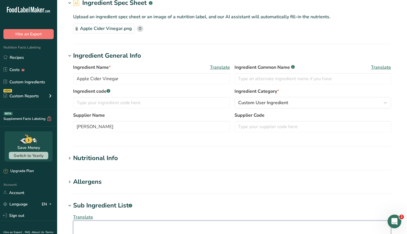
scroll to position [21, 0]
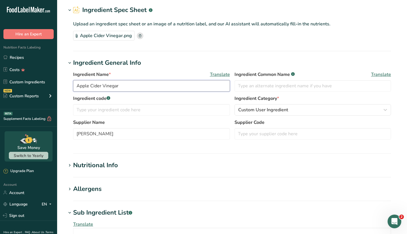
click at [77, 85] on input "Apple Cider Vinegar" at bounding box center [151, 85] width 157 height 11
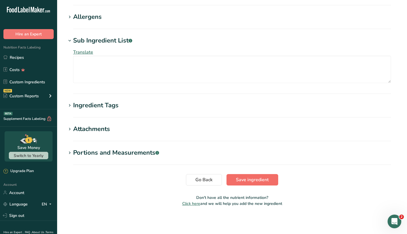
type input "Organic Apple Cider Vinegar"
click at [250, 180] on span "Save ingredient" at bounding box center [252, 180] width 33 height 7
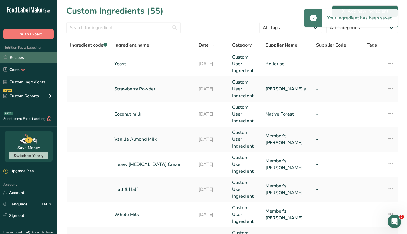
click at [19, 57] on link "Recipes" at bounding box center [28, 57] width 57 height 11
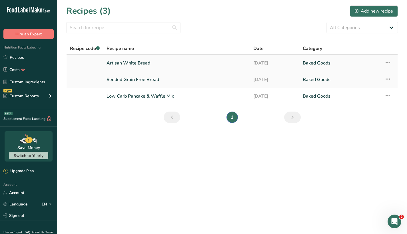
click at [140, 63] on link "Artisan White Bread" at bounding box center [177, 63] width 140 height 12
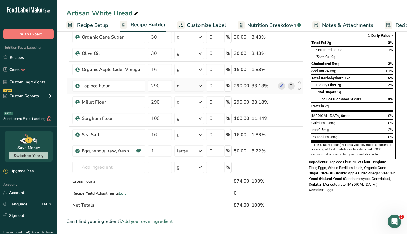
scroll to position [72, 0]
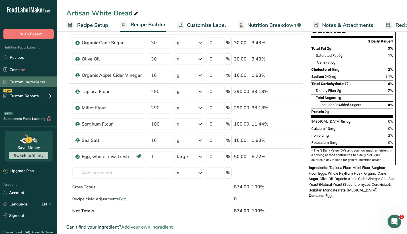
click at [33, 80] on link "Custom Ingredients" at bounding box center [28, 82] width 57 height 11
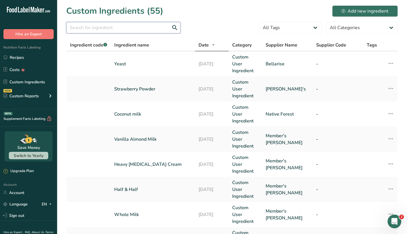
click at [147, 26] on input "text" at bounding box center [123, 27] width 114 height 11
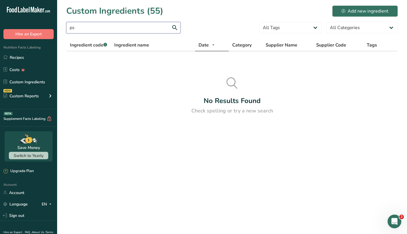
type input "p"
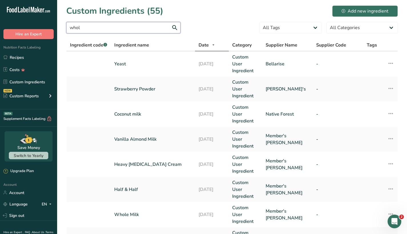
type input "whole"
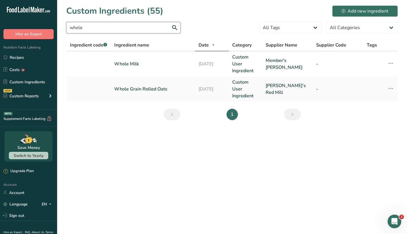
drag, startPoint x: 145, startPoint y: 28, endPoint x: 64, endPoint y: 25, distance: 81.5
click at [64, 25] on section "Custom Ingredients (55) Add new ingredient whole All Tags Source of Antioxidant…" at bounding box center [232, 65] width 350 height 130
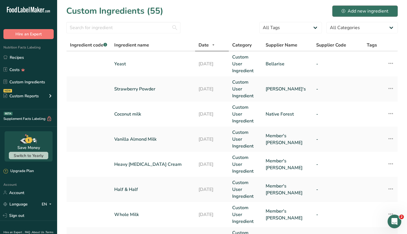
click at [353, 12] on div "Add new ingredient" at bounding box center [365, 11] width 47 height 7
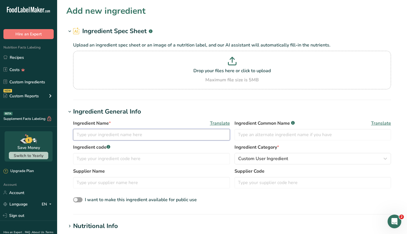
click at [126, 138] on input "text" at bounding box center [151, 134] width 157 height 11
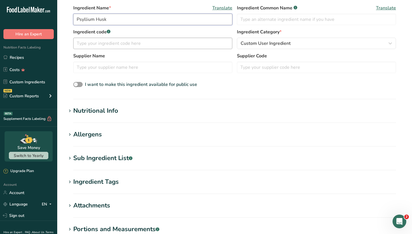
scroll to position [116, 0]
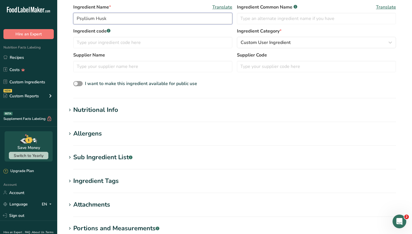
type input "Psyllium Husk"
click at [112, 113] on div "Nutritional Info" at bounding box center [95, 110] width 45 height 9
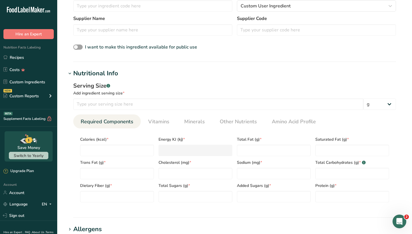
scroll to position [156, 0]
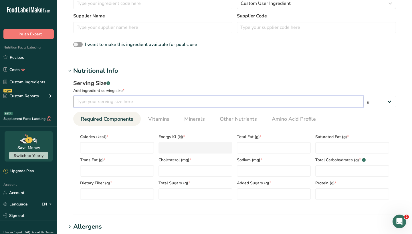
click at [136, 100] on input "number" at bounding box center [218, 101] width 290 height 11
type input "5"
click at [106, 147] on input "number" at bounding box center [117, 147] width 74 height 11
type input "0"
type KJ "0"
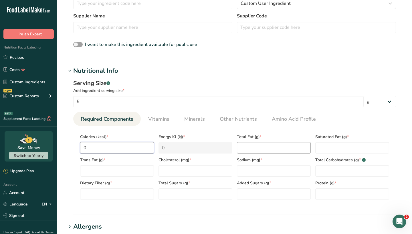
type input "0"
click at [247, 145] on Fat "number" at bounding box center [274, 147] width 74 height 11
type Fat "0"
click at [324, 144] on Fat "number" at bounding box center [352, 147] width 74 height 11
type Fat "0"
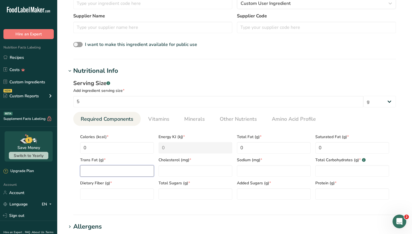
click at [109, 170] on Fat "number" at bounding box center [117, 171] width 74 height 11
type Fat "0"
click at [172, 168] on input "number" at bounding box center [195, 171] width 74 height 11
type input "0"
click at [248, 172] on input "number" at bounding box center [274, 171] width 74 height 11
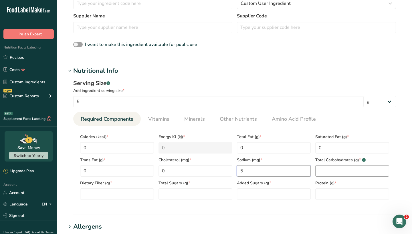
type input "5"
click at [330, 174] on Carbohydrates "number" at bounding box center [352, 171] width 74 height 11
type Carbohydrates "5"
click at [118, 198] on Fiber "number" at bounding box center [117, 194] width 74 height 11
type Fiber "5"
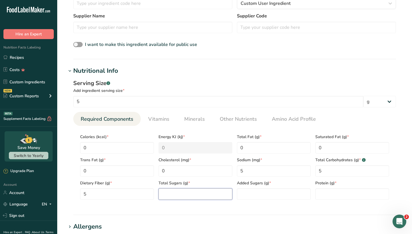
click at [194, 195] on Sugars "number" at bounding box center [195, 194] width 74 height 11
type Sugars "0"
click at [247, 195] on Sugars "number" at bounding box center [274, 194] width 74 height 11
type Sugars "0"
click at [323, 195] on input "number" at bounding box center [352, 194] width 74 height 11
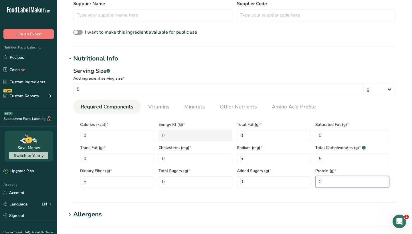
scroll to position [168, 0]
type input "0"
drag, startPoint x: 118, startPoint y: 138, endPoint x: 72, endPoint y: 137, distance: 46.1
click at [72, 137] on div "Serving Size .a-a{fill:#347362;}.b-a{fill:#fff;} Add ingredient serving size * …" at bounding box center [234, 129] width 336 height 132
type input "2"
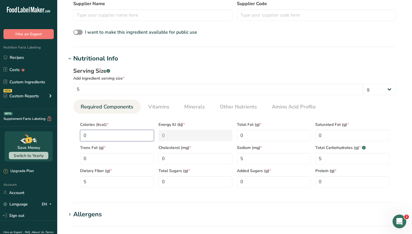
type KJ "8.4"
type input "20"
type KJ "83.7"
type input "20"
click at [373, 118] on section "Calories (kcal) * 20 Energy KJ (kj) * 83.7 Total Fat (g) * 0 Saturated Fat (g) …" at bounding box center [234, 153] width 323 height 79
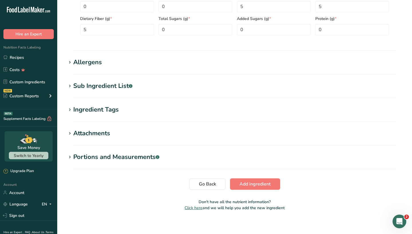
scroll to position [322, 0]
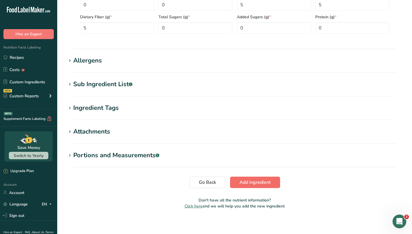
click at [255, 183] on span "Add ingredient" at bounding box center [254, 182] width 31 height 7
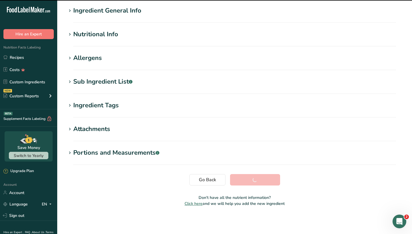
scroll to position [44, 0]
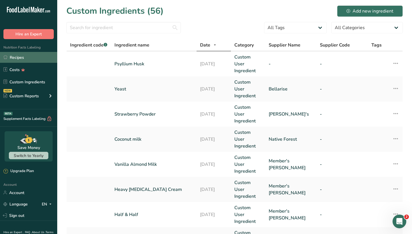
click at [24, 59] on link "Recipes" at bounding box center [28, 57] width 57 height 11
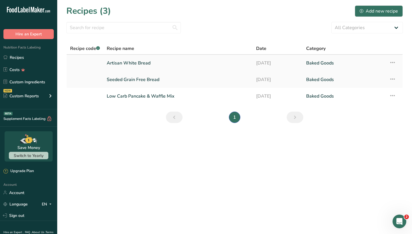
click at [146, 63] on link "Artisan White Bread" at bounding box center [178, 63] width 142 height 12
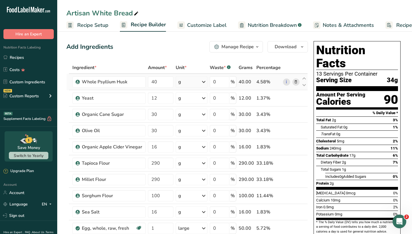
click at [298, 81] on icon at bounding box center [296, 82] width 4 height 6
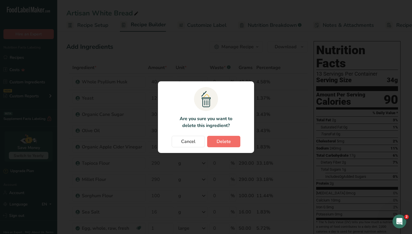
click at [224, 142] on span "Delete" at bounding box center [223, 141] width 14 height 7
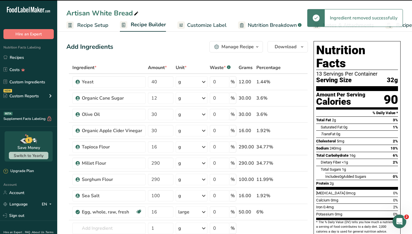
type input "12"
type input "30"
type input "16"
type input "290"
type input "100"
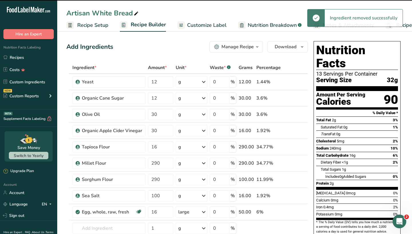
type input "16"
type input "1"
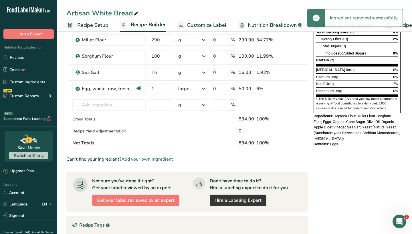
scroll to position [134, 0]
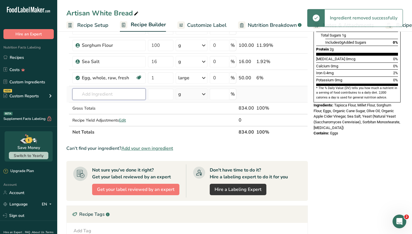
click at [97, 92] on input "text" at bounding box center [108, 94] width 73 height 11
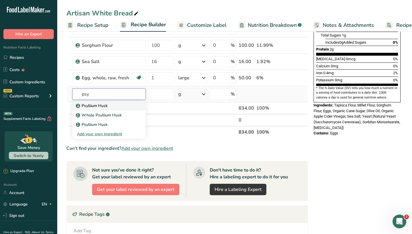
type input "psy"
click at [100, 108] on p "Psyllium Husk" at bounding box center [92, 106] width 31 height 6
type input "Psyllium Husk"
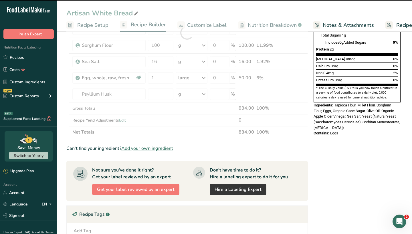
type input "0"
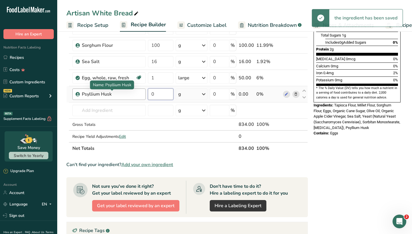
drag, startPoint x: 162, startPoint y: 95, endPoint x: 139, endPoint y: 93, distance: 22.9
click at [139, 93] on tr "Psyllium Husk 0 g Weight Units g kg mg See more Volume Units l Volume units req…" at bounding box center [187, 94] width 241 height 16
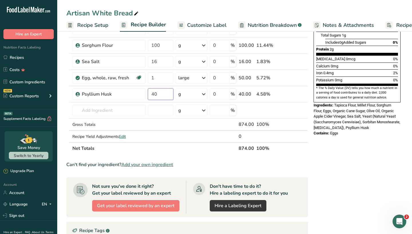
type input "40"
click at [307, 159] on section "Ingredient * Amount * Unit * Waste * .a-a{fill:#347362;}.b-a{fill:#fff;} Grams …" at bounding box center [186, 140] width 241 height 427
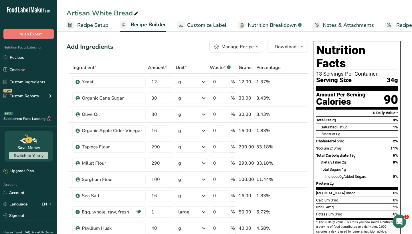
scroll to position [0, 0]
click at [299, 43] on button "Download" at bounding box center [287, 46] width 40 height 11
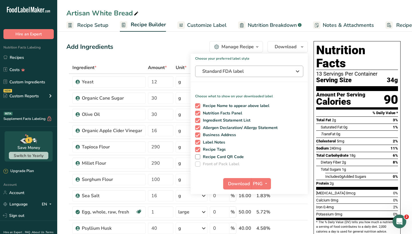
click at [276, 69] on span "Standard FDA label" at bounding box center [245, 71] width 86 height 7
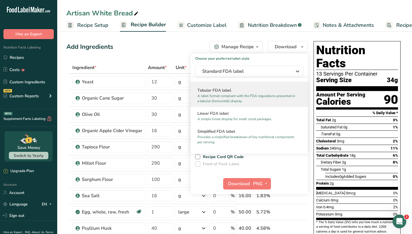
scroll to position [21, 0]
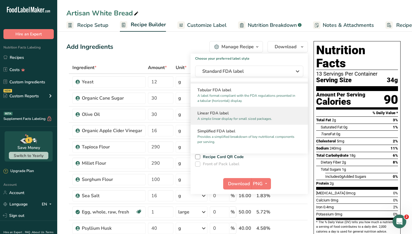
click at [261, 111] on h2 "Linear FDA label" at bounding box center [249, 113] width 104 height 6
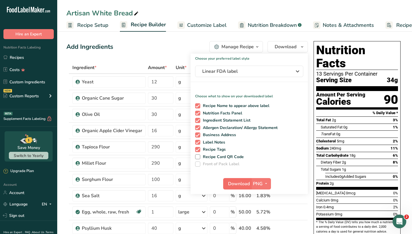
click at [242, 182] on span "Download" at bounding box center [239, 184] width 22 height 7
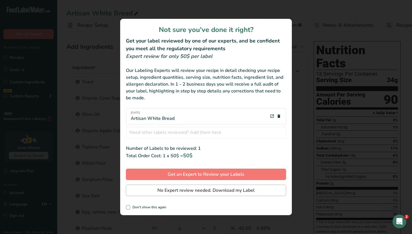
click at [178, 192] on span "No Expert review needed. Download my Label" at bounding box center [205, 190] width 97 height 7
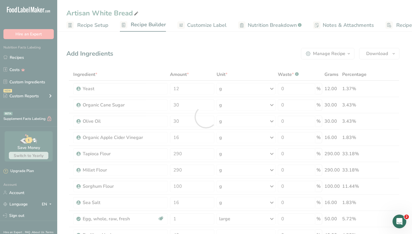
scroll to position [0, 0]
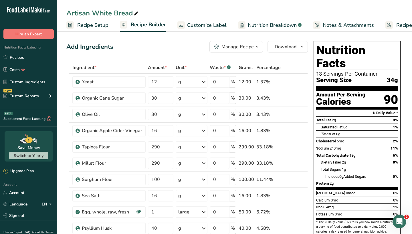
click at [245, 9] on div "Artisan White Bread" at bounding box center [234, 13] width 355 height 10
click at [208, 24] on span "Customize Label" at bounding box center [206, 25] width 39 height 8
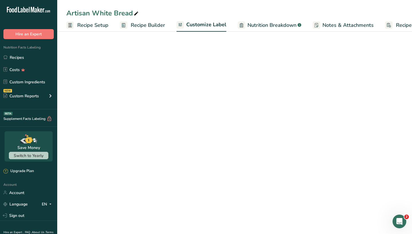
scroll to position [0, 33]
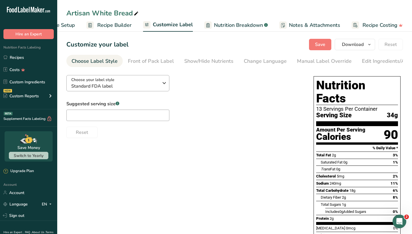
click at [144, 77] on div "Choose your label style Standard FDA label" at bounding box center [114, 83] width 87 height 13
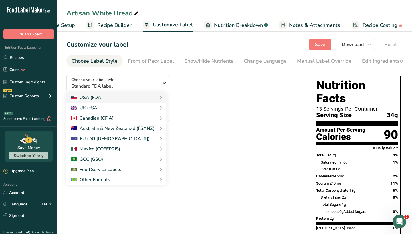
click at [147, 75] on div "Choose your label style Standard FDA label USA (FDA) Standard FDA label Tabular…" at bounding box center [184, 105] width 236 height 68
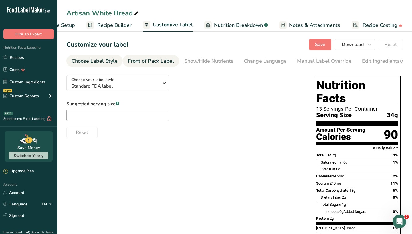
click at [147, 62] on div "Front of Pack Label" at bounding box center [151, 61] width 46 height 8
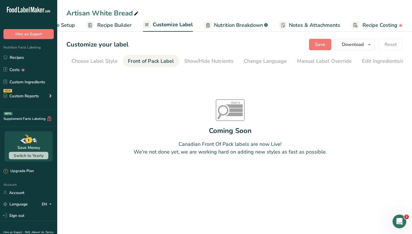
scroll to position [0, 55]
click at [152, 61] on div "Show/Hide Nutrients" at bounding box center [153, 61] width 49 height 8
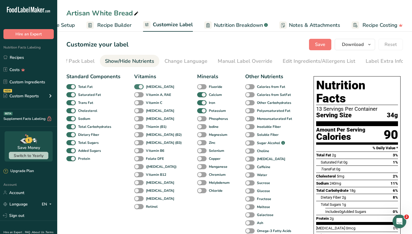
scroll to position [0, 0]
click at [139, 87] on span at bounding box center [138, 86] width 9 height 5
click at [138, 87] on input "[MEDICAL_DATA]" at bounding box center [136, 87] width 4 height 4
checkbox input "false"
click at [197, 96] on span at bounding box center [201, 94] width 9 height 5
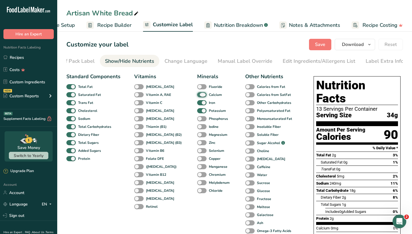
click at [197, 96] on input "Calcium" at bounding box center [199, 95] width 4 height 4
checkbox input "false"
click at [197, 106] on span at bounding box center [201, 102] width 9 height 5
click at [197, 105] on input "Iron" at bounding box center [199, 103] width 4 height 4
checkbox input "false"
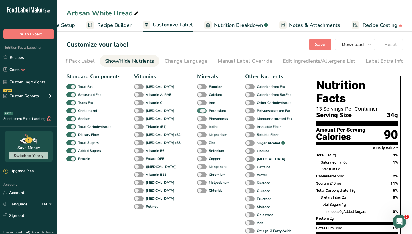
click at [197, 114] on span at bounding box center [201, 110] width 9 height 5
click at [197, 113] on input "Potassium" at bounding box center [199, 111] width 4 height 4
checkbox input "false"
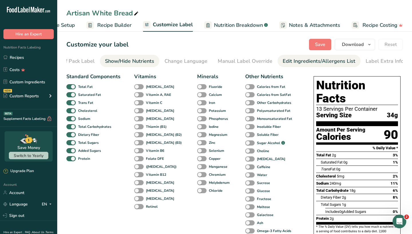
click at [289, 59] on div "Edit Ingredients/Allergens List" at bounding box center [319, 61] width 73 height 8
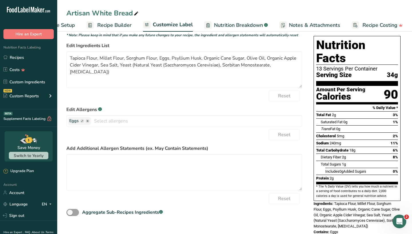
scroll to position [40, 0]
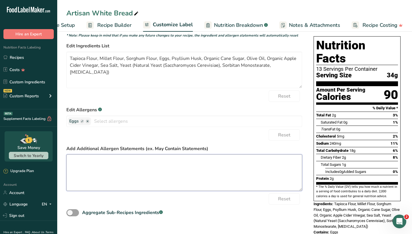
click at [109, 164] on textarea at bounding box center [184, 173] width 236 height 37
click at [79, 162] on textarea "Baked in a dedicated gluten free bakery." at bounding box center [184, 173] width 236 height 37
click at [82, 162] on textarea "Baked in a dedicated gluten free bakery." at bounding box center [184, 173] width 236 height 37
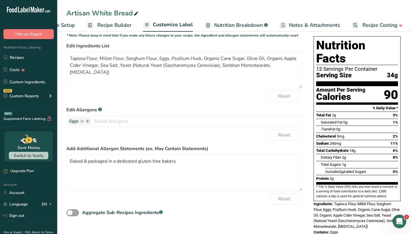
click at [213, 195] on div "Reset" at bounding box center [184, 199] width 236 height 11
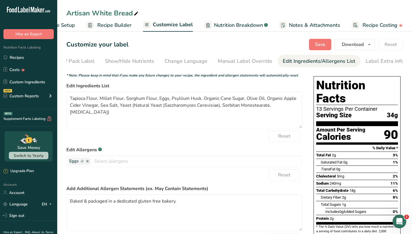
scroll to position [0, 0]
click at [380, 63] on div "Label Extra Info" at bounding box center [384, 61] width 38 height 8
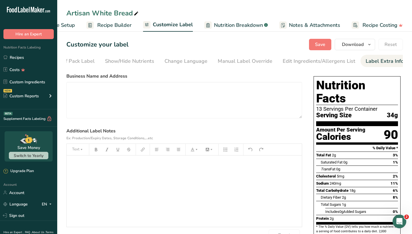
click at [162, 175] on div "﻿" at bounding box center [184, 191] width 235 height 71
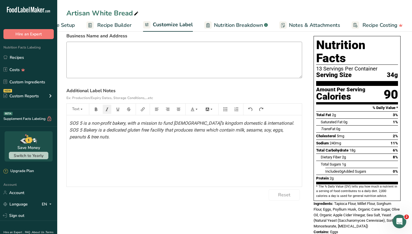
scroll to position [40, 0]
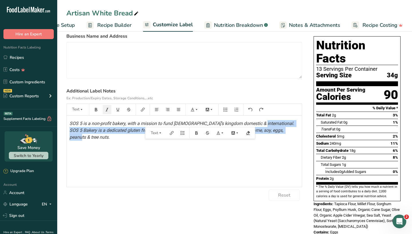
drag, startPoint x: 294, startPoint y: 132, endPoint x: 256, endPoint y: 125, distance: 38.0
click at [256, 125] on p "SOS 5 is a non-profit bakery, with a mission to fund [DEMOGRAPHIC_DATA]’s kingd…" at bounding box center [183, 130] width 229 height 21
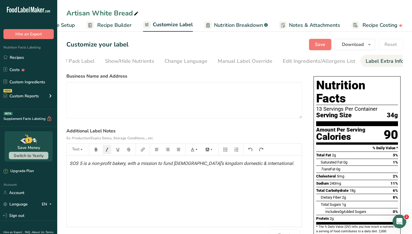
scroll to position [0, 0]
click at [299, 60] on div "Edit Ingredients/Allergens List" at bounding box center [319, 61] width 73 height 8
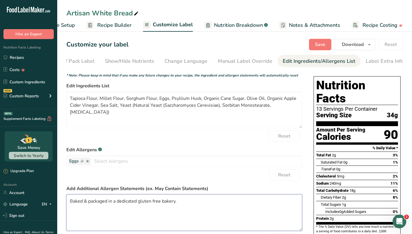
drag, startPoint x: 179, startPoint y: 203, endPoint x: 59, endPoint y: 197, distance: 120.5
click at [59, 197] on section "Customize your label Save Download Choose what to show on your downloaded label…" at bounding box center [234, 160] width 355 height 260
paste textarea "SOS 5 Bakery is a dedicated gluten free facility that produces items which cont…"
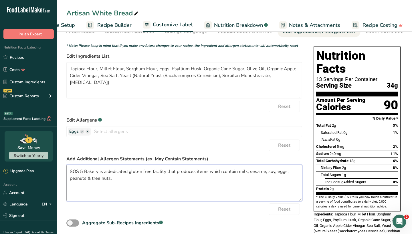
scroll to position [33, 0]
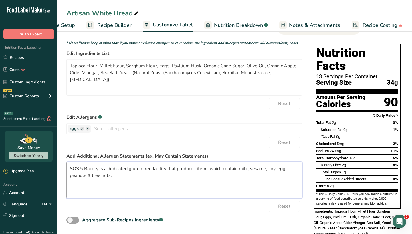
click at [114, 171] on textarea "SOS 5 Bakery is a dedicated gluten free facility that produces items which cont…" at bounding box center [184, 180] width 236 height 37
click at [151, 172] on textarea "SOS 5 Bakery is a dedicated gluten free facility that produces items which cont…" at bounding box center [184, 180] width 236 height 37
drag, startPoint x: 151, startPoint y: 172, endPoint x: 108, endPoint y: 170, distance: 42.7
click at [108, 170] on textarea "SOS 5 Bakery is a dedicated gluten free facility that produces items which cont…" at bounding box center [184, 180] width 236 height 37
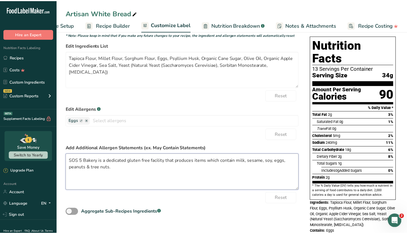
scroll to position [40, 0]
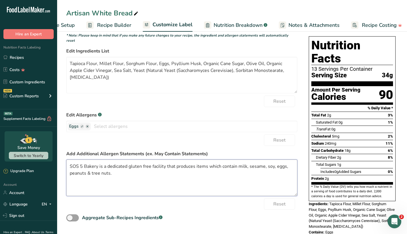
type textarea "SOS 5 Bakery is a dedicated gluten free facility that produces items which cont…"
click at [223, 199] on div "Reset" at bounding box center [181, 204] width 231 height 11
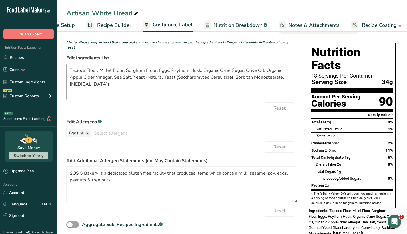
scroll to position [0, 0]
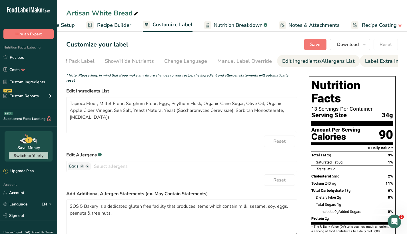
click at [369, 64] on div "Label Extra Info" at bounding box center [384, 61] width 38 height 8
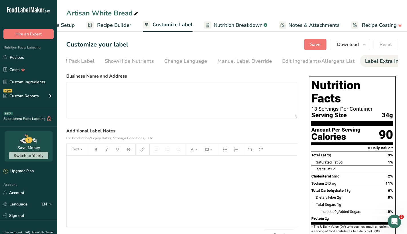
scroll to position [0, 83]
click at [141, 111] on textarea at bounding box center [181, 100] width 231 height 37
paste textarea "Distributed by: SOS 5 Bakery [STREET_ADDRESS][PERSON_NAME]"
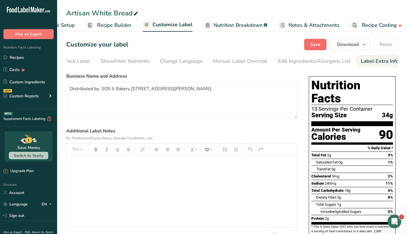
click at [314, 43] on span "Save" at bounding box center [316, 44] width 10 height 7
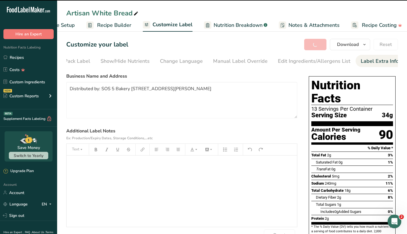
type textarea "Distributed by: SOS 5 Bakery [STREET_ADDRESS][PERSON_NAME]"
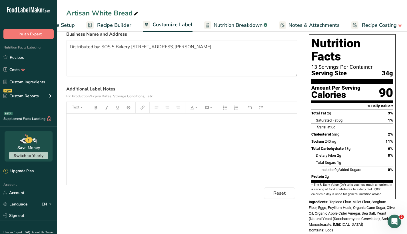
scroll to position [0, 0]
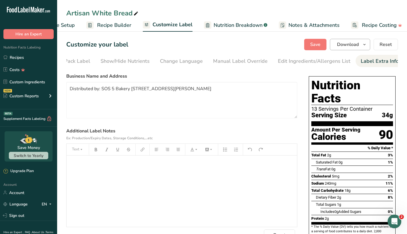
click at [364, 43] on icon "button" at bounding box center [365, 44] width 5 height 7
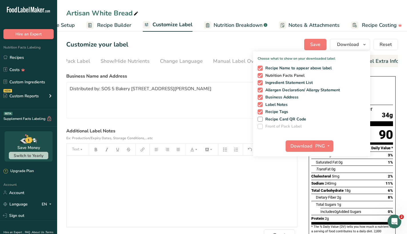
click at [260, 75] on span at bounding box center [260, 75] width 5 height 5
click at [260, 75] on input "Nutrition Facts Panel" at bounding box center [260, 76] width 4 height 4
checkbox input "false"
click at [298, 145] on span "Download" at bounding box center [302, 146] width 22 height 7
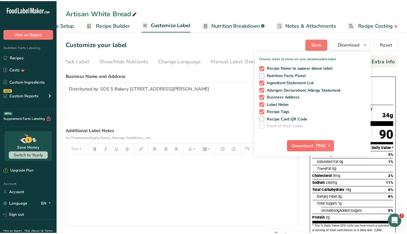
scroll to position [0, 79]
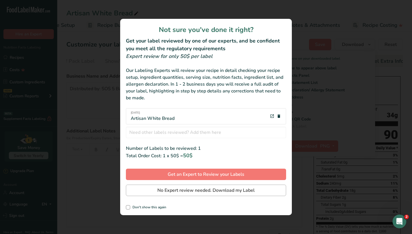
click at [220, 190] on span "No Expert review needed. Download my Label" at bounding box center [205, 190] width 97 height 7
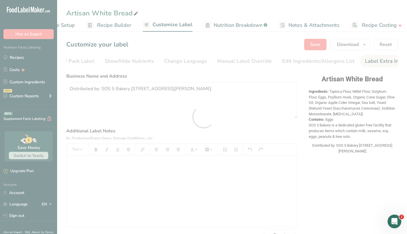
scroll to position [0, 0]
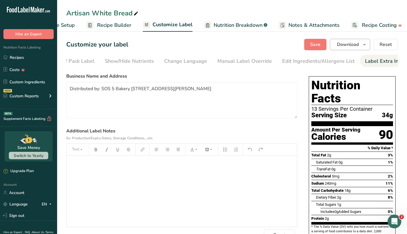
click at [354, 44] on span "Download" at bounding box center [348, 44] width 22 height 7
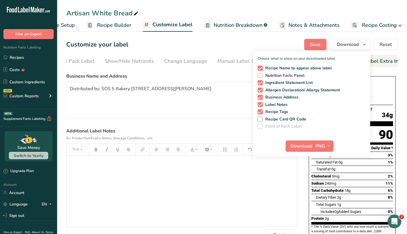
click at [277, 76] on span "Nutrition Facts Panel" at bounding box center [284, 75] width 42 height 5
click at [262, 76] on input "Nutrition Facts Panel" at bounding box center [260, 76] width 4 height 4
checkbox input "true"
click at [325, 144] on span "button" at bounding box center [328, 146] width 7 height 7
click at [301, 148] on span "Download" at bounding box center [302, 146] width 22 height 7
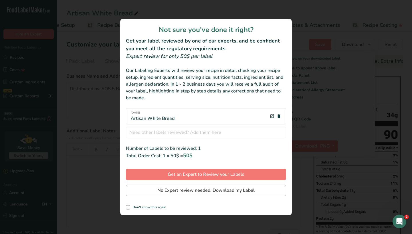
click at [225, 188] on span "No Expert review needed. Download my Label" at bounding box center [205, 190] width 97 height 7
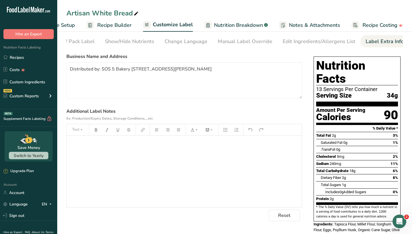
scroll to position [4, 0]
